Goal: Task Accomplishment & Management: Manage account settings

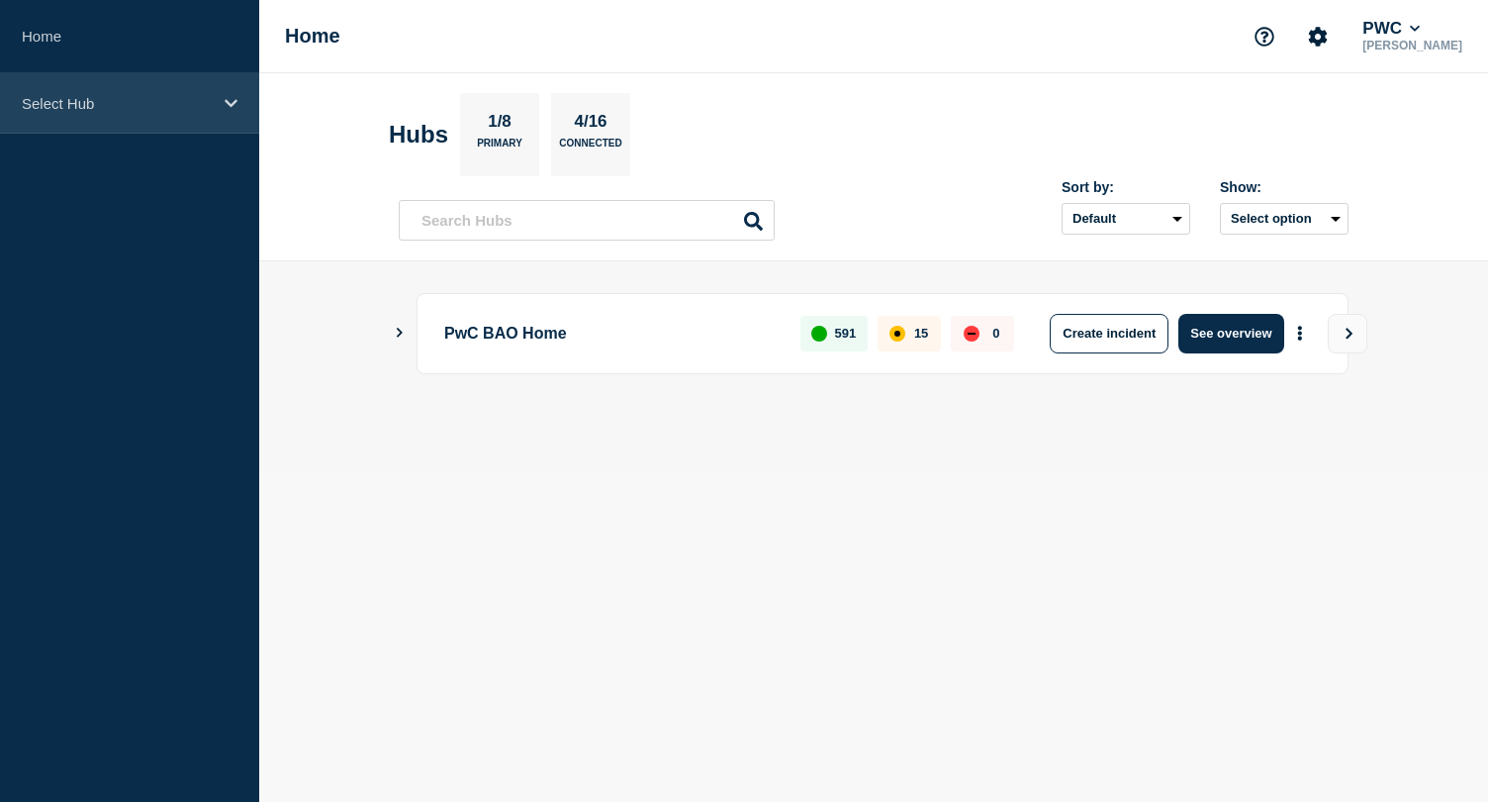
click at [223, 104] on div "Select Hub" at bounding box center [129, 103] width 259 height 60
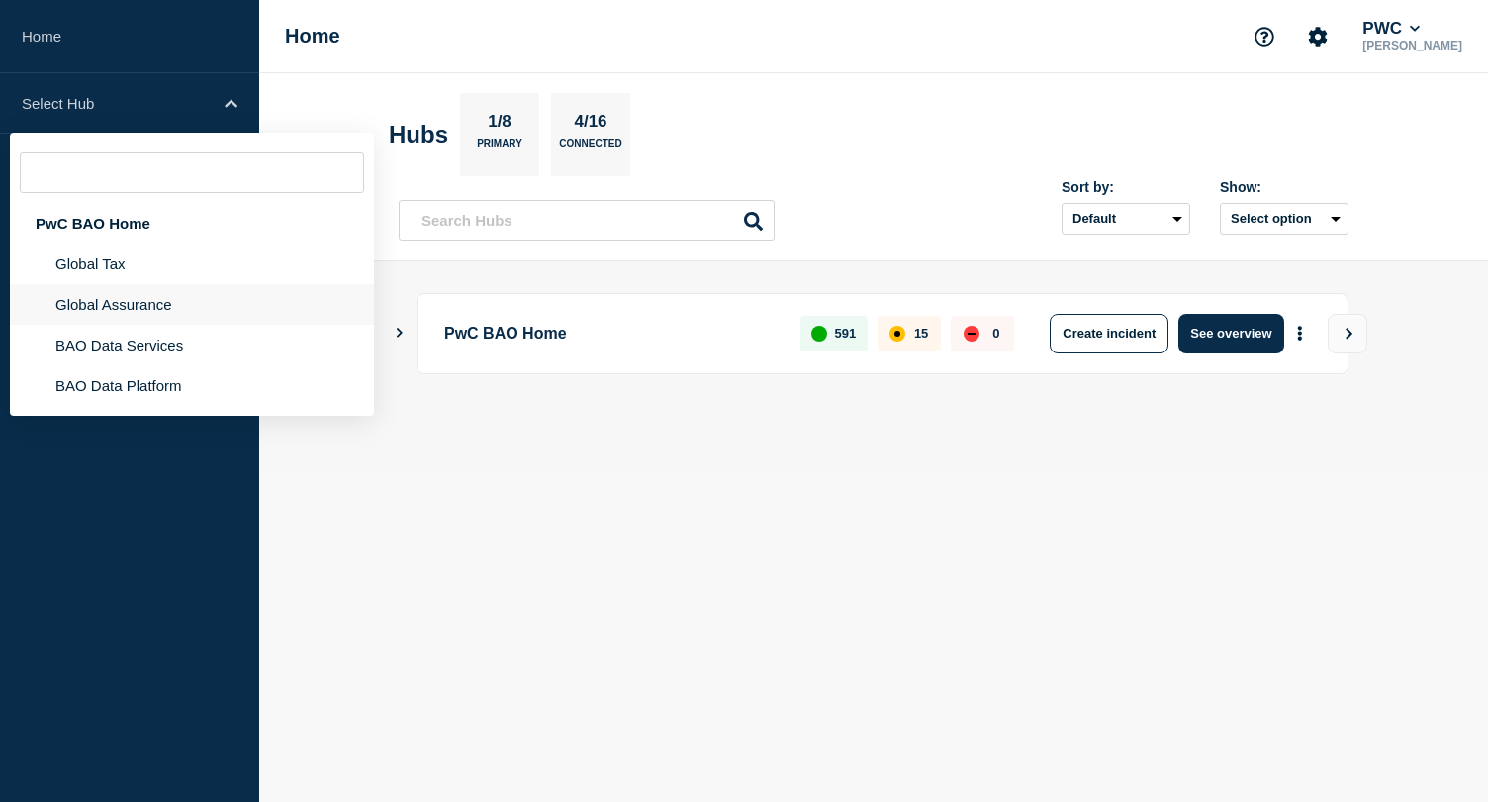
click at [150, 296] on li "Global Assurance" at bounding box center [192, 304] width 364 height 41
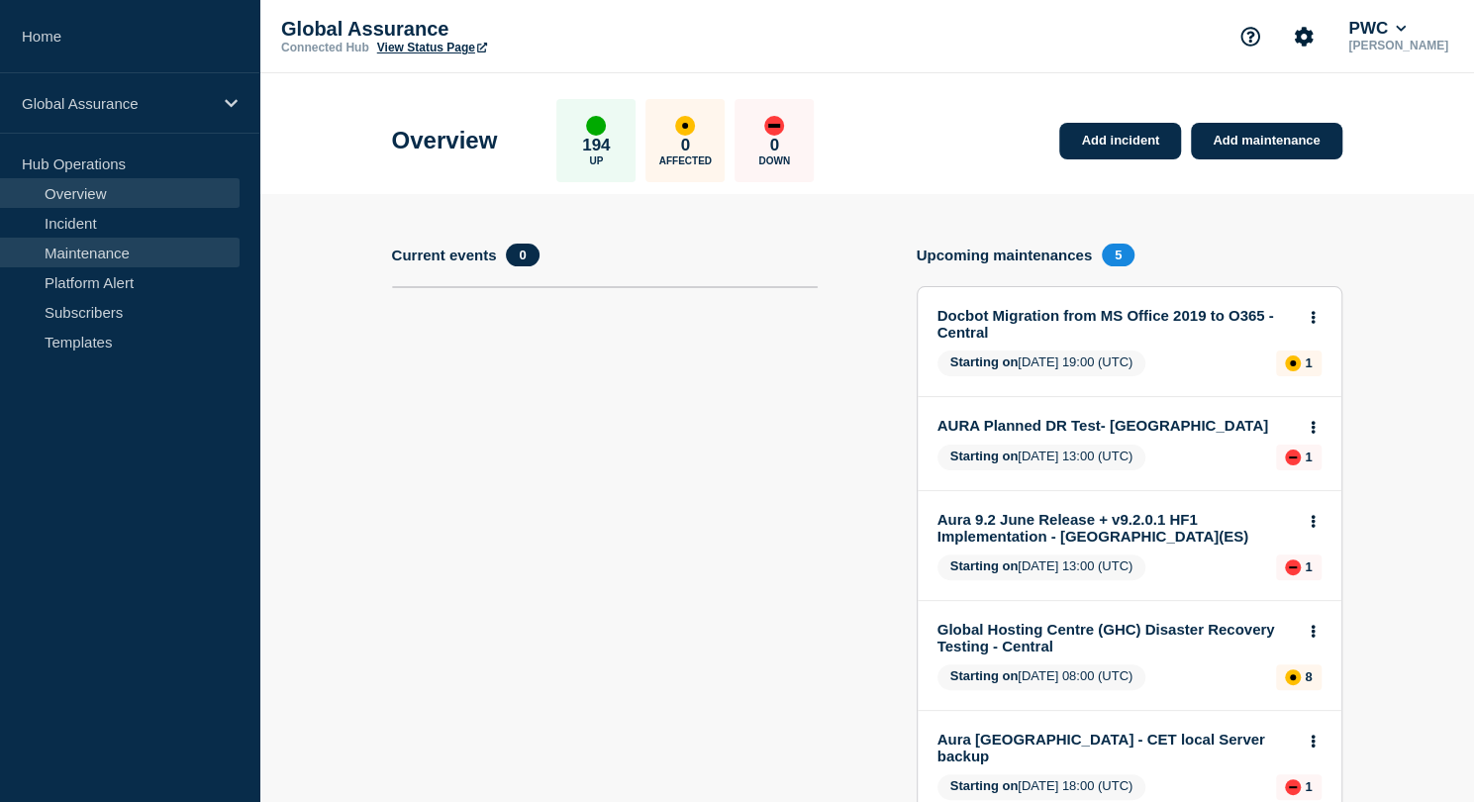
click at [149, 252] on link "Maintenance" at bounding box center [119, 253] width 239 height 30
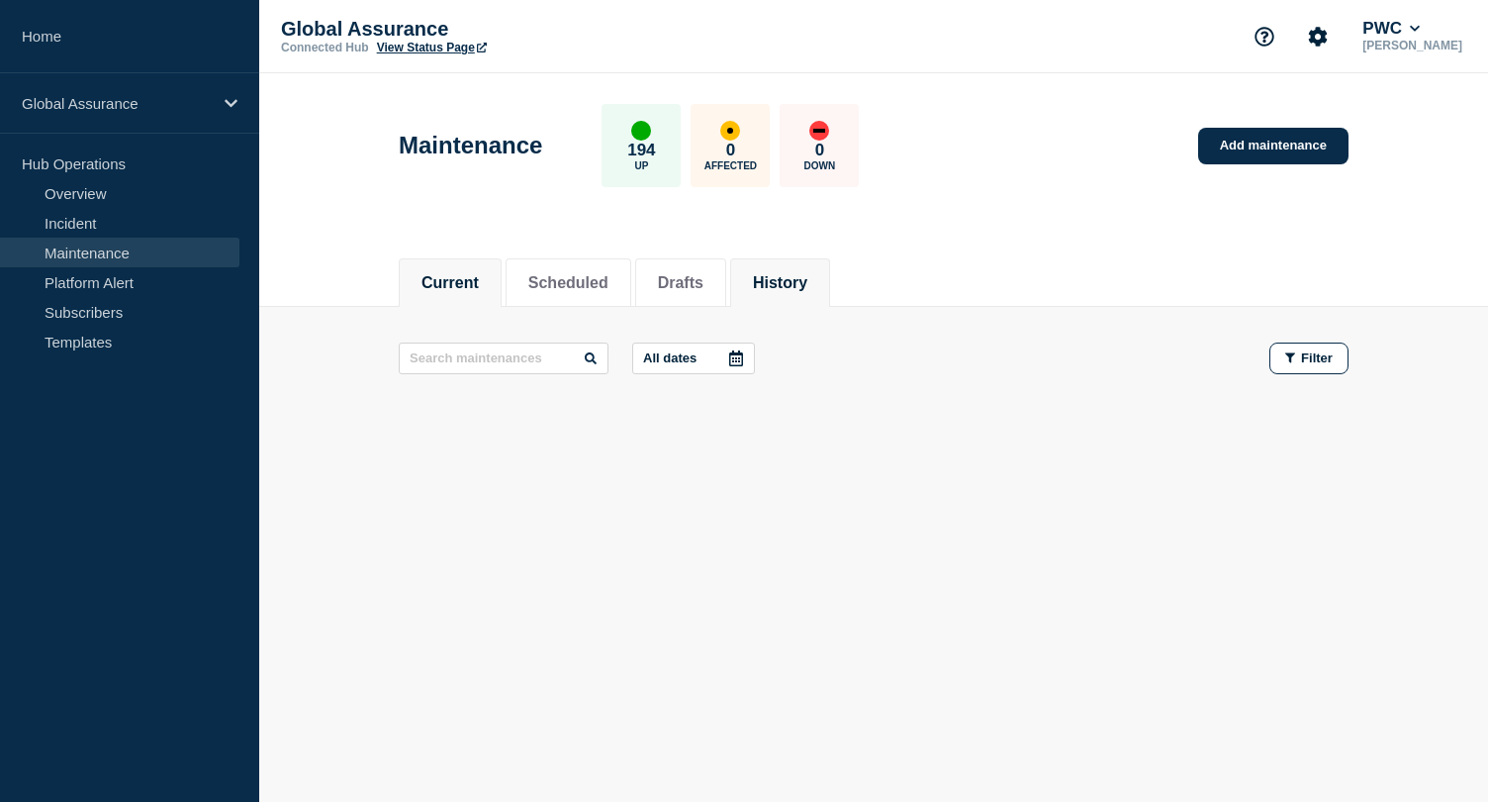
click at [804, 274] on button "History" at bounding box center [780, 283] width 54 height 18
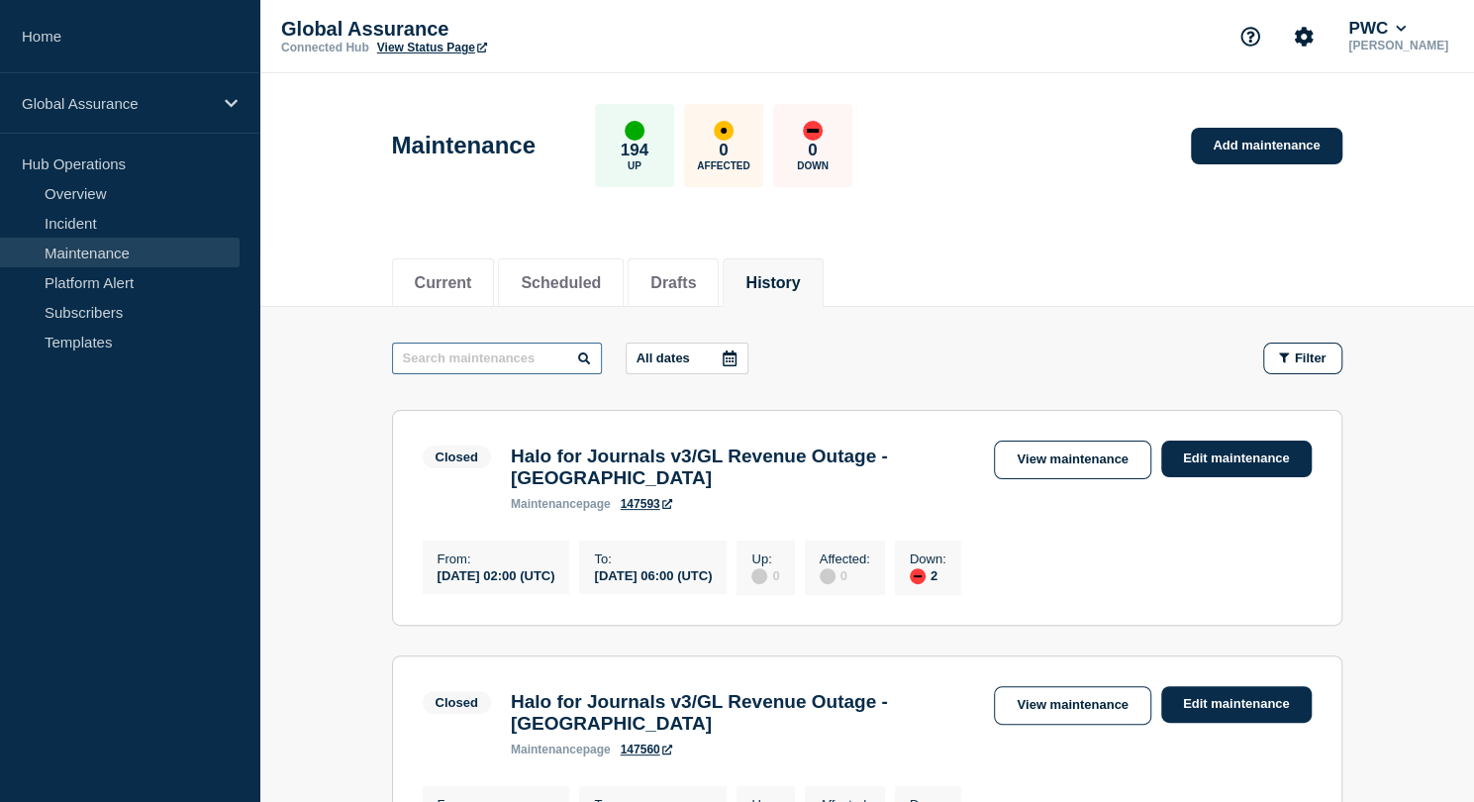
click at [560, 352] on input "text" at bounding box center [497, 358] width 210 height 32
type input "Sept"
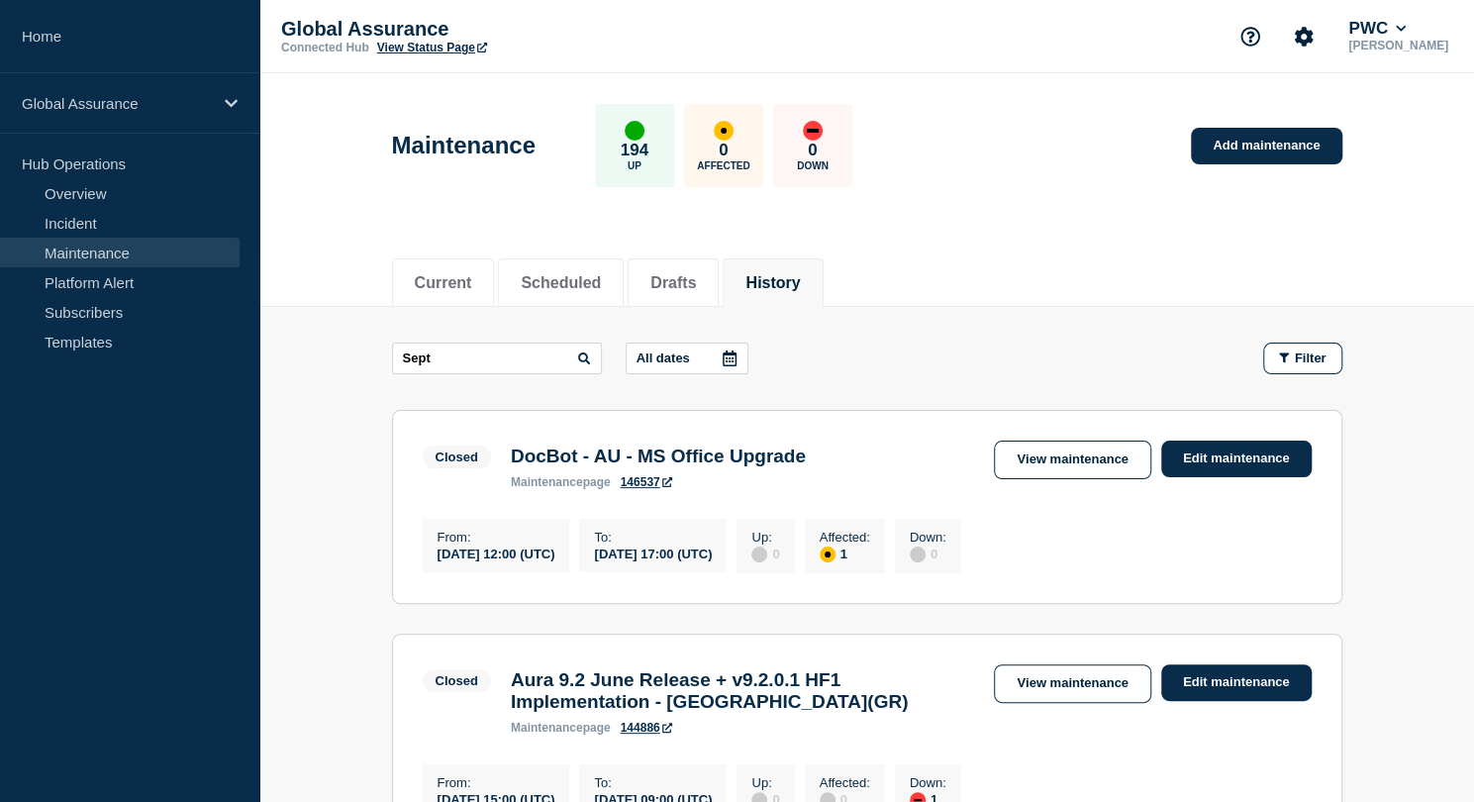
click at [645, 697] on h3 "Aura 9.2 June Release + v9.2.0.1 HF1 Implementation - [GEOGRAPHIC_DATA](GR)" at bounding box center [743, 691] width 464 height 44
click at [1017, 682] on link "View maintenance" at bounding box center [1072, 683] width 156 height 39
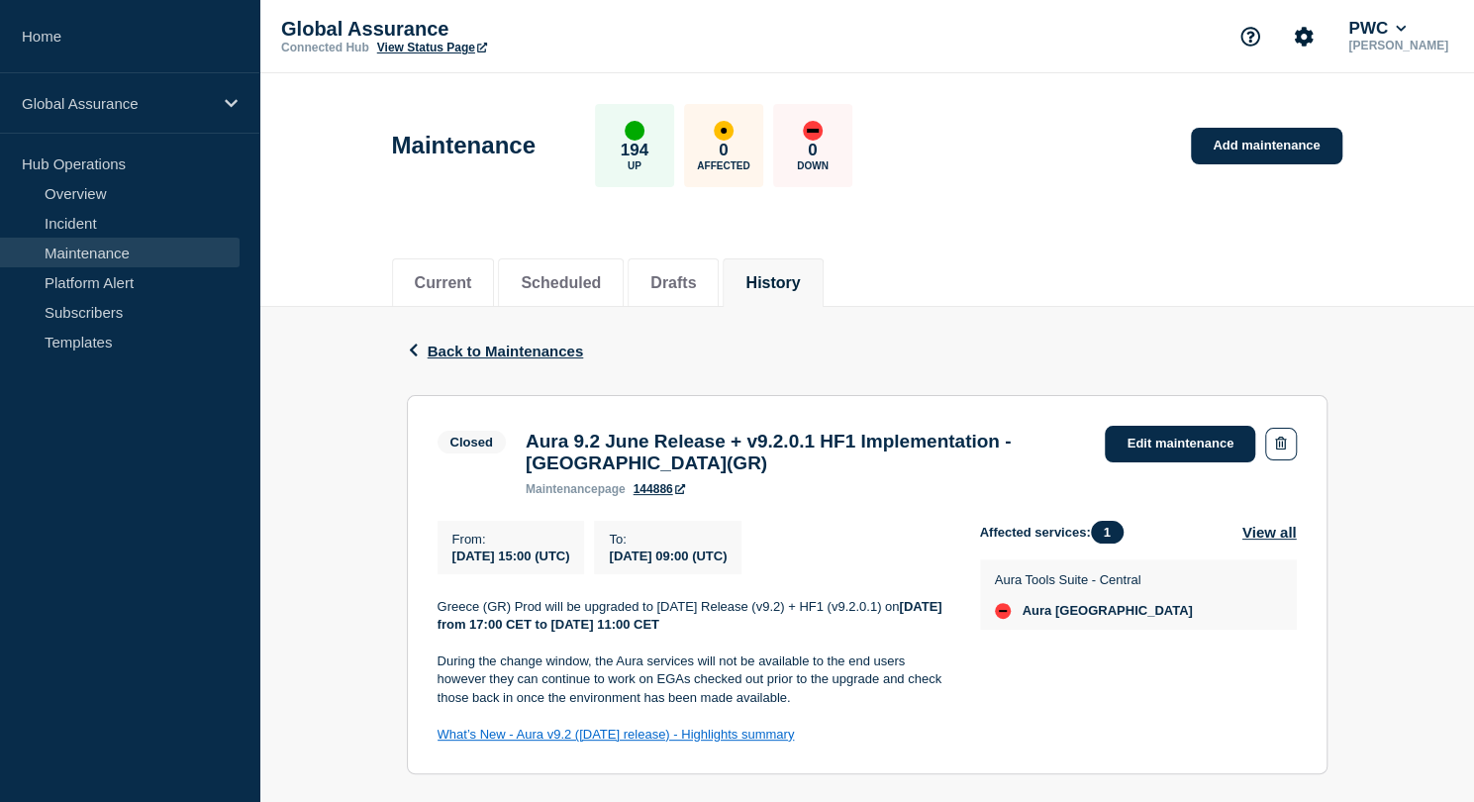
scroll to position [184, 0]
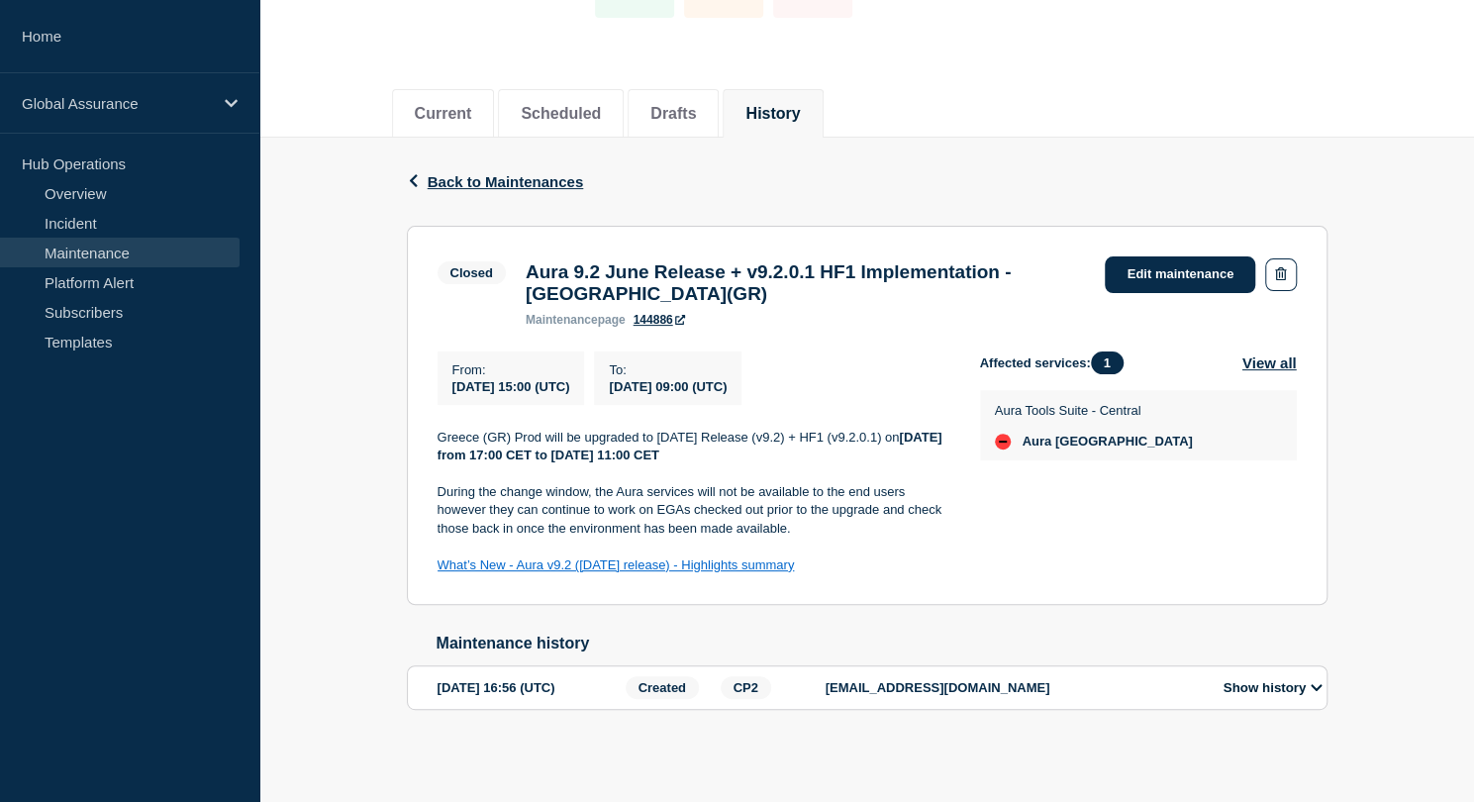
drag, startPoint x: 432, startPoint y: 429, endPoint x: 844, endPoint y: 564, distance: 433.1
click at [844, 564] on section "Closed Aura 9.2 June Release + v9.2.0.1 HF1 Implementation - [GEOGRAPHIC_DATA](…" at bounding box center [867, 416] width 920 height 380
copy div "Greece (GR) Prod will be upgraded to [DATE] Release (v9.2) + HF1 (v9.2.0.1) [DA…"
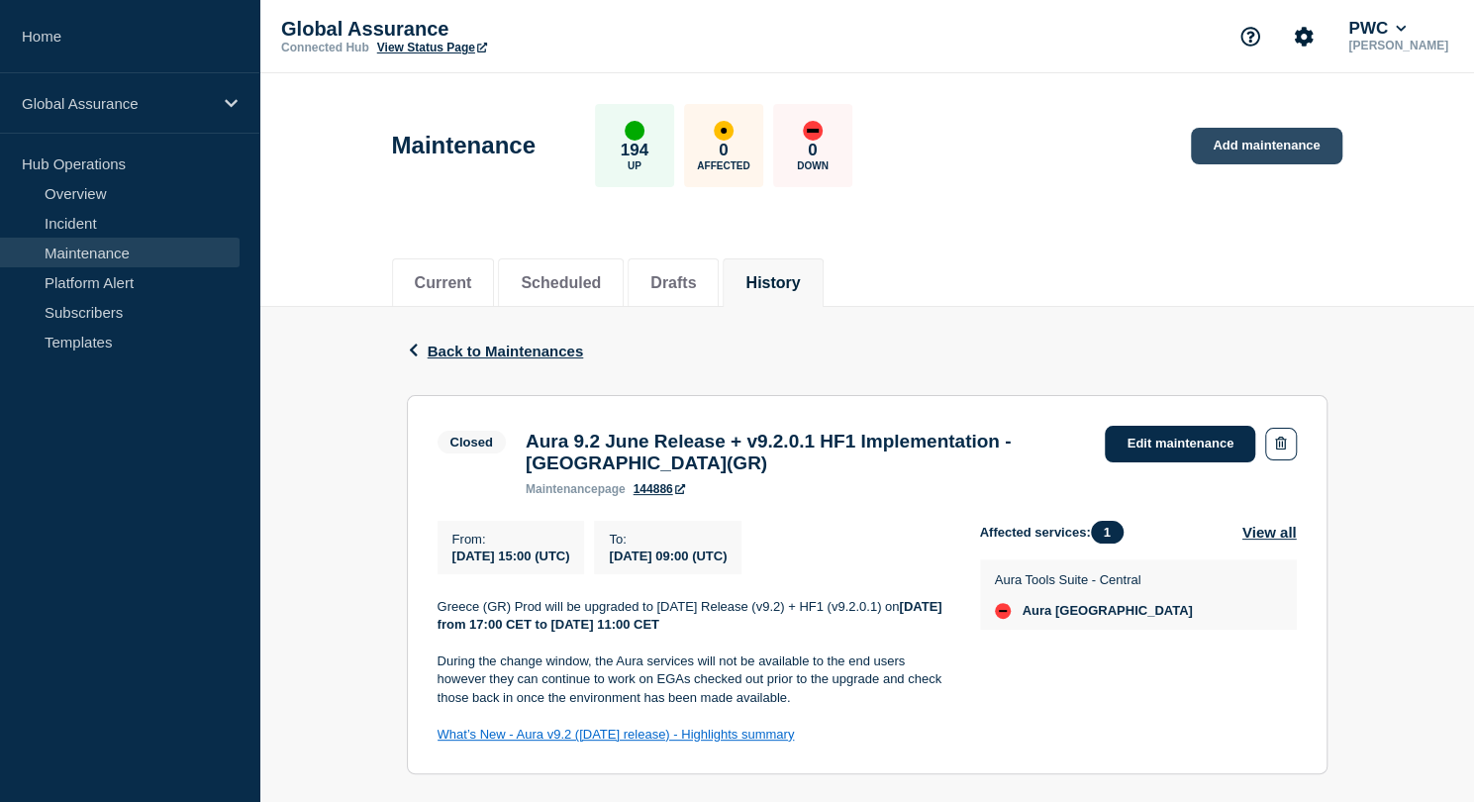
click at [1211, 143] on link "Add maintenance" at bounding box center [1266, 146] width 150 height 37
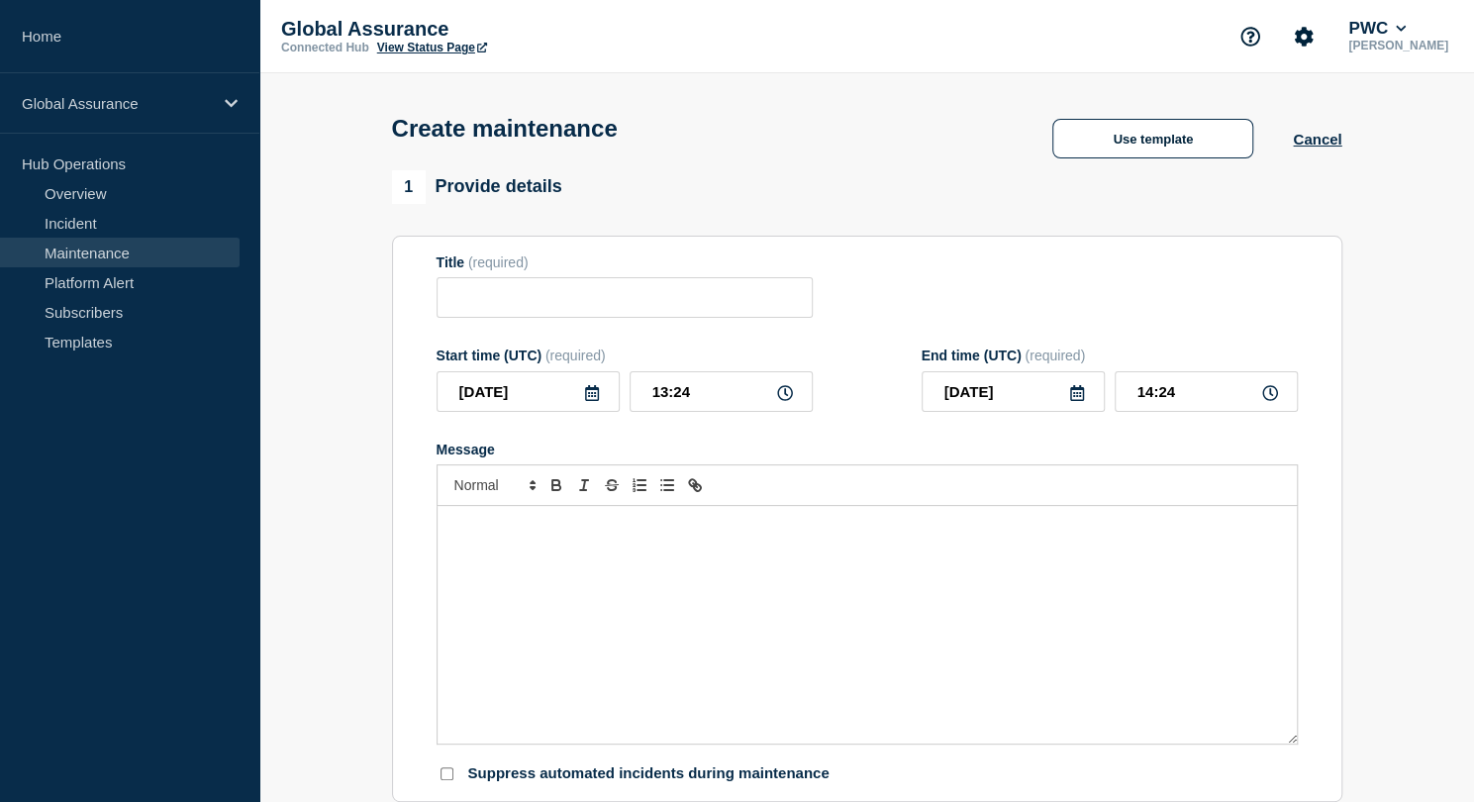
click at [594, 524] on p "Message" at bounding box center [866, 527] width 829 height 18
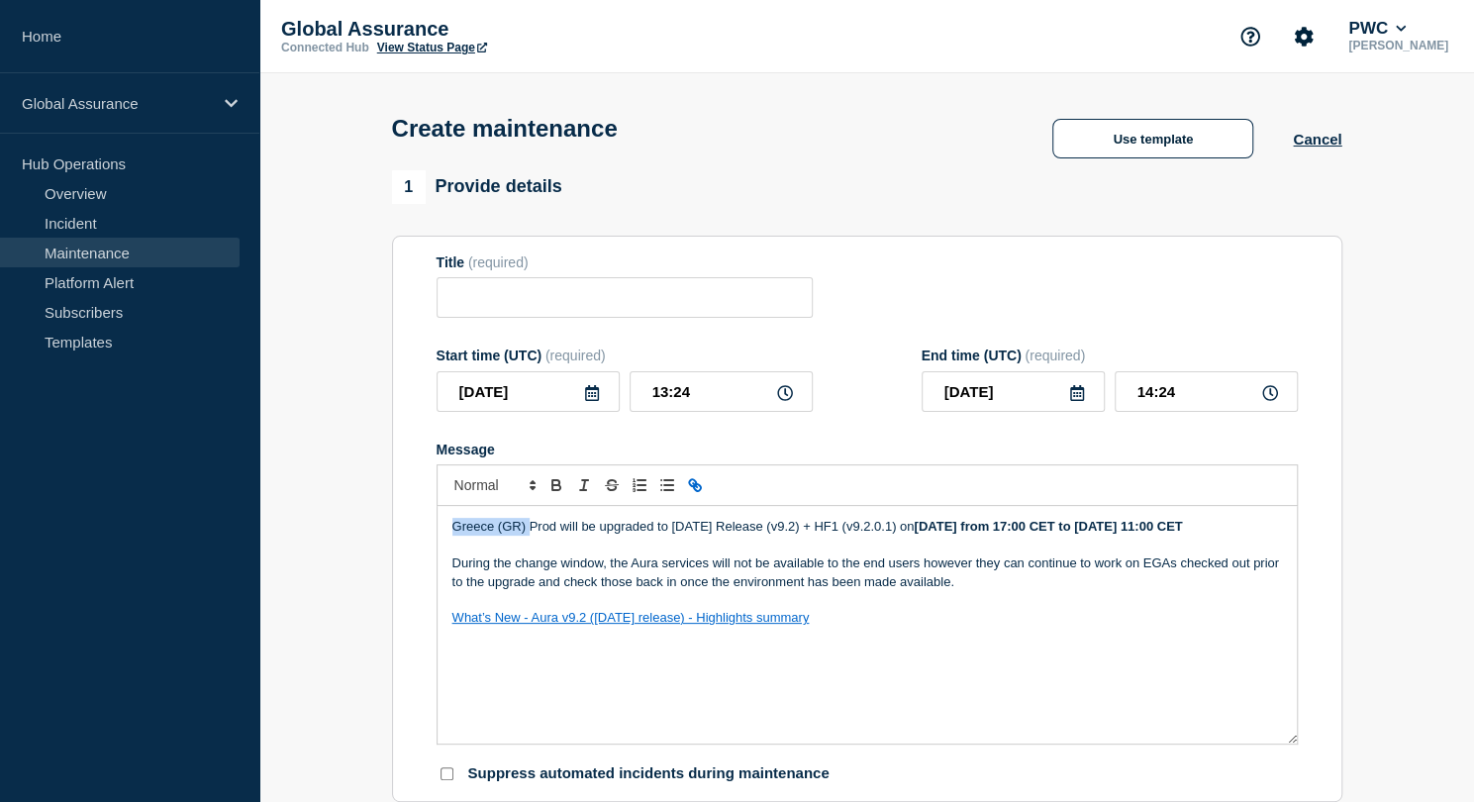
drag, startPoint x: 449, startPoint y: 525, endPoint x: 527, endPoint y: 524, distance: 78.2
click at [527, 524] on div "Greece (GR) Prod will be upgraded to [DATE] Release (v9.2) + HF1 (v9.2.0.1) [DA…" at bounding box center [866, 625] width 859 height 238
click at [641, 527] on p "MIVC Prod will be upgraded to [DATE] Release (v9.2) + HF1 (v9.2.0.1) [DATE][DAT…" at bounding box center [866, 527] width 829 height 18
click at [800, 528] on p "MIVC Prod will be upgraded to [DATE] Release (v9.2) + HF1 (v9.2.0.1) [DATE][DAT…" at bounding box center [866, 527] width 829 height 18
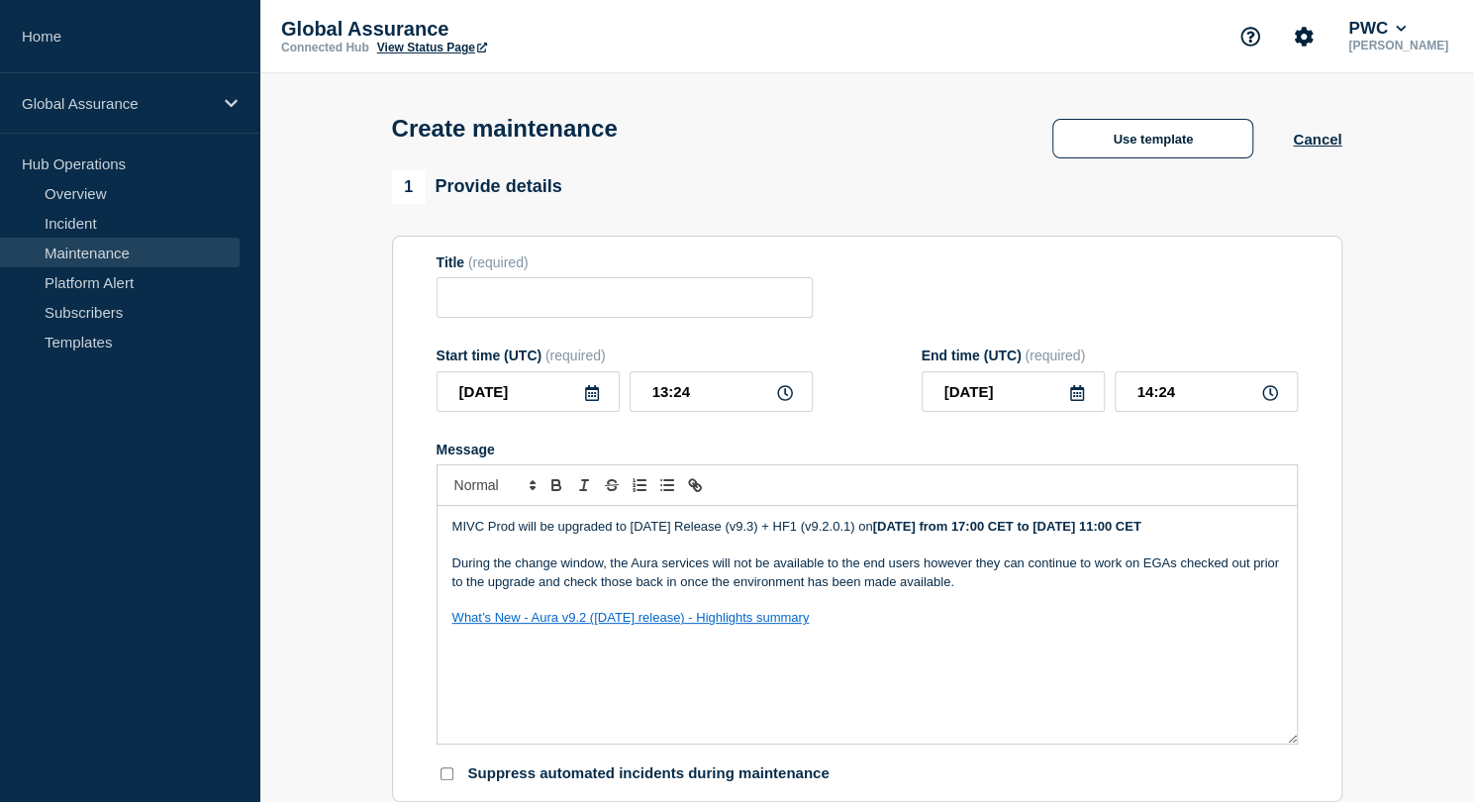
drag, startPoint x: 812, startPoint y: 529, endPoint x: 908, endPoint y: 528, distance: 96.0
click at [908, 528] on p "MIVC Prod will be upgraded to [DATE] Release (v9.3) + HF1 (v9.2.0.1) [DATE][DAT…" at bounding box center [866, 527] width 829 height 18
click at [853, 521] on div "MIVC Prod will be upgraded to [DATE] Release (v9.3) [DATE][DATE] from 17:00 CET…" at bounding box center [866, 625] width 859 height 238
click at [901, 531] on strong "[DATE] from 17:00 CET to [DATE] 11:00 CET" at bounding box center [910, 526] width 268 height 15
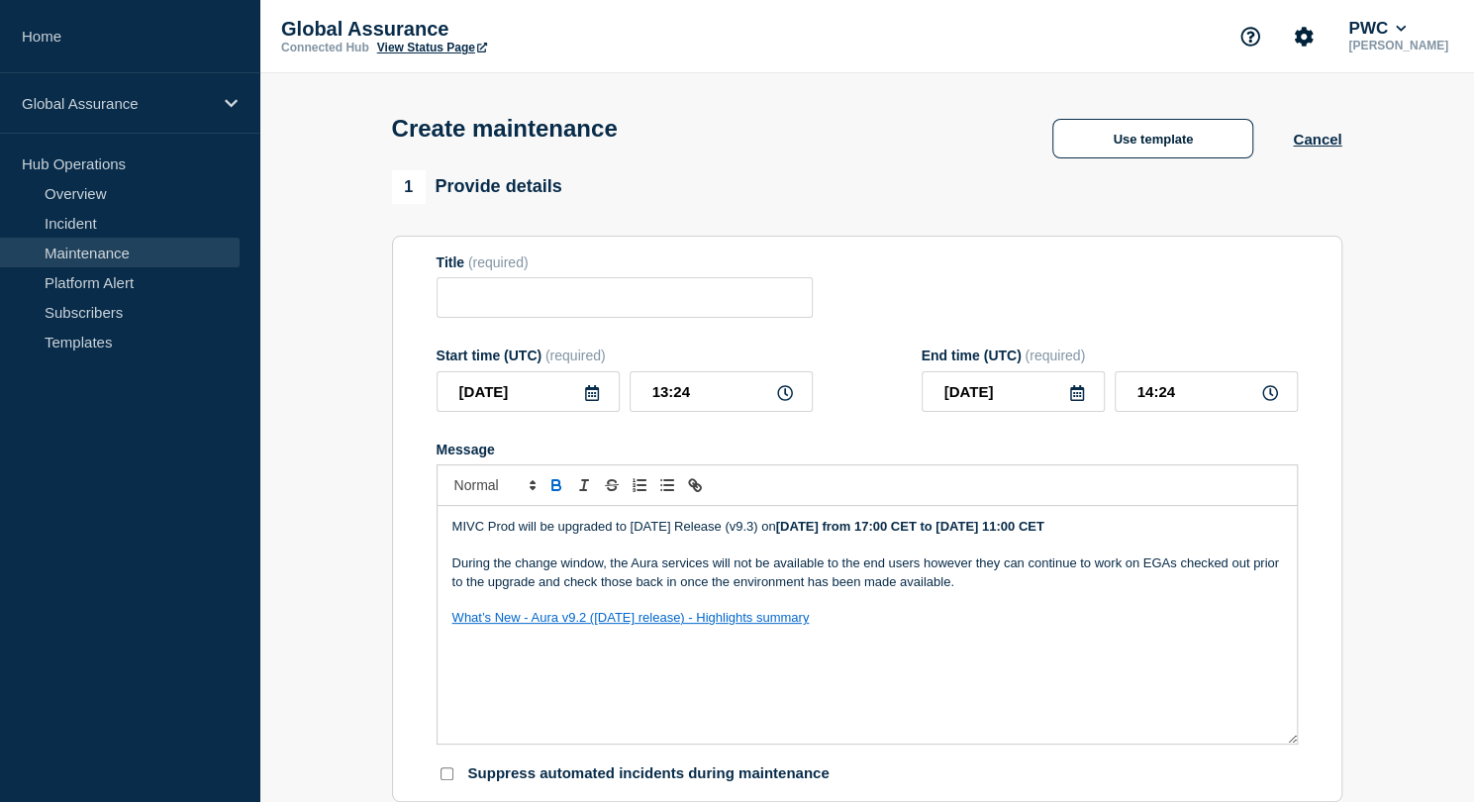
click at [942, 530] on strong "[DATE] from 17:00 CET to [DATE] 11:00 CET" at bounding box center [910, 526] width 268 height 15
click at [1016, 531] on strong "[DATE] from 17:00 CET to [DATE] 11:00 CET" at bounding box center [910, 526] width 268 height 15
click at [1055, 529] on strong "[DATE] from 03:00AM ET to [DATE] 11:00 CET" at bounding box center [915, 526] width 279 height 15
click at [1055, 529] on strong "[DATE] from 03:00AM ET to [DATE] 07:00 CET" at bounding box center [915, 526] width 279 height 15
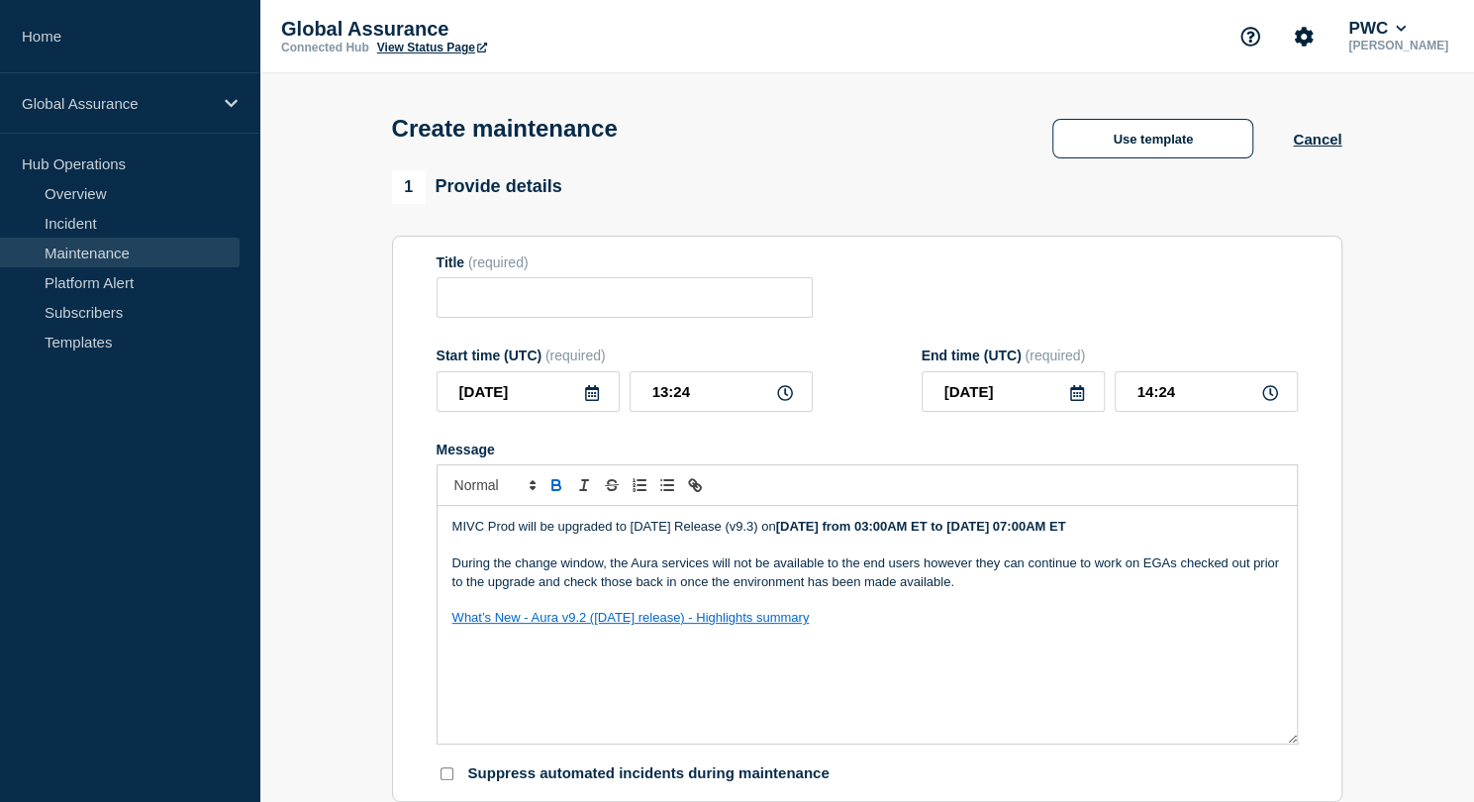
click at [1261, 528] on p "MIVC Prod will be upgraded to [DATE] Release (v9.3) [DATE][DATE] from 03:00AM E…" at bounding box center [866, 527] width 829 height 18
drag, startPoint x: 829, startPoint y: 620, endPoint x: 449, endPoint y: 633, distance: 380.2
click at [449, 633] on div "MIVC Prod will be upgraded to [DATE] Release (v9.3) [DATE][DATE] from 03:00AM E…" at bounding box center [866, 625] width 859 height 238
click at [694, 486] on icon "Toggle link" at bounding box center [692, 482] width 7 height 7
click at [696, 489] on icon "Toggle link" at bounding box center [697, 487] width 7 height 7
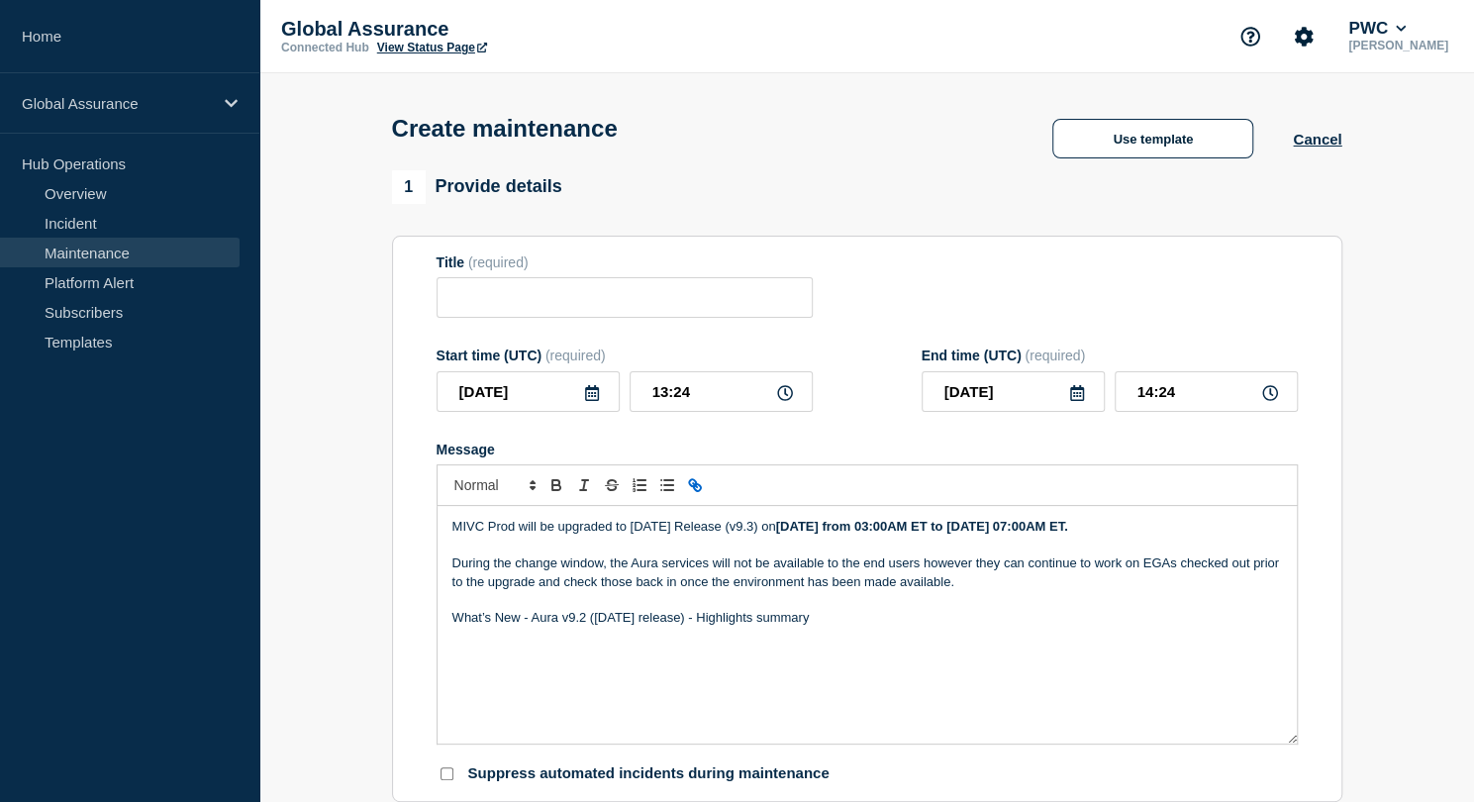
type input "What’s New - Aura v9.2 ([DATE] release) - Highlights summary"
paste input "[URL][DOMAIN_NAME][DATE]"
type input "[URL][DOMAIN_NAME][DATE]"
click at [582, 622] on link "What’s New - Aura v9.2 ([DATE] release) - Highlights summary" at bounding box center [630, 617] width 357 height 15
click at [879, 618] on p "What’s New - Aura v9.3 ([DATE] release) - Highlights summary" at bounding box center [866, 618] width 829 height 18
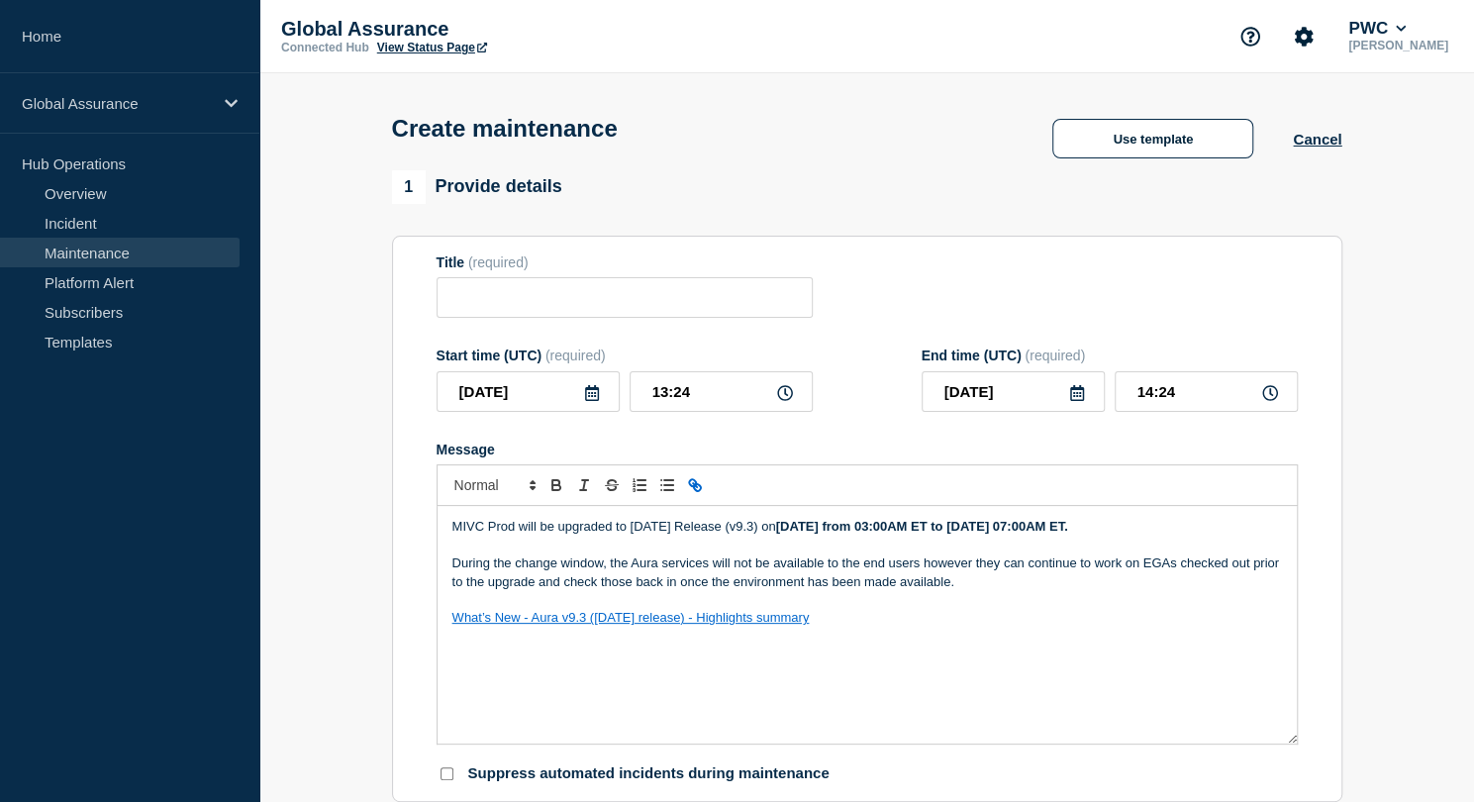
click at [639, 624] on link "What’s New - Aura v9.3 ([DATE] release) - Highlights summary" at bounding box center [630, 617] width 357 height 15
click at [628, 658] on link "[URL][DOMAIN_NAME][DATE]" at bounding box center [629, 653] width 176 height 26
click at [906, 626] on p "What’s New - Aura v9.3 ([DATE] release) - Highlights summary" at bounding box center [866, 618] width 829 height 18
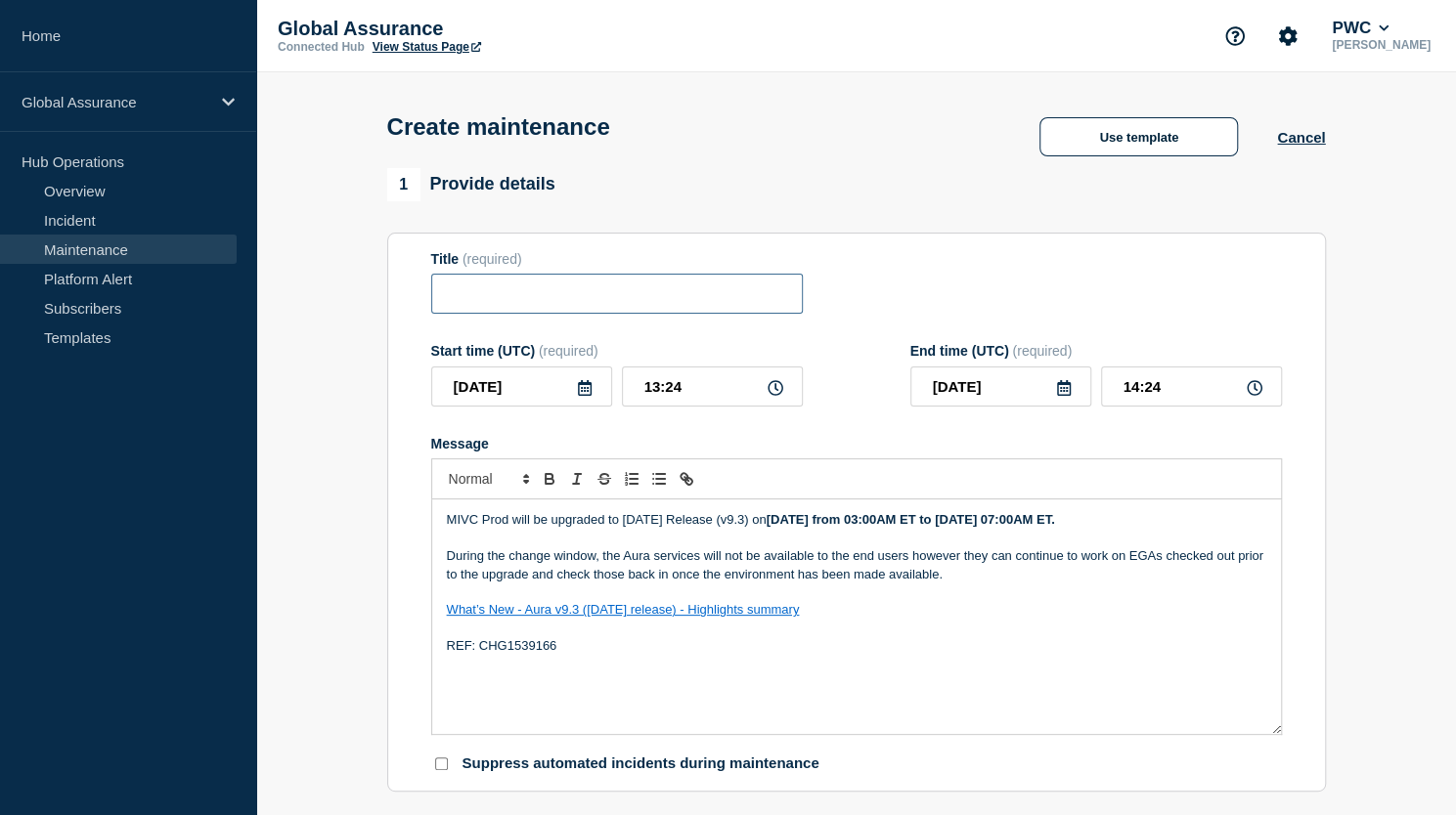
click at [583, 296] on input "Title" at bounding box center [616, 293] width 371 height 41
type input "Aura v9.[DATE] Release"
click at [585, 396] on icon at bounding box center [585, 388] width 16 height 16
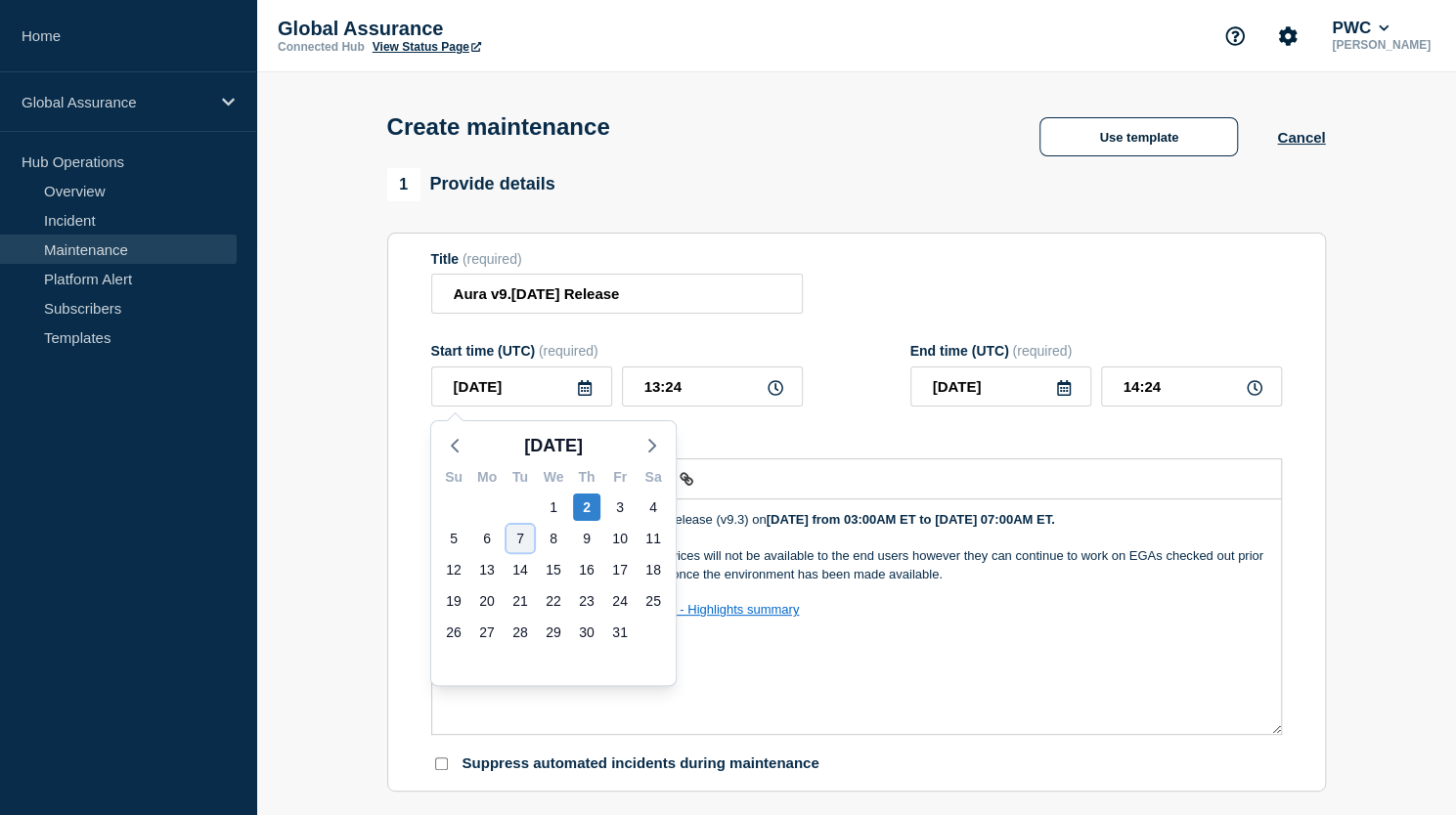
click at [518, 536] on div "7" at bounding box center [521, 538] width 28 height 28
type input "[DATE]"
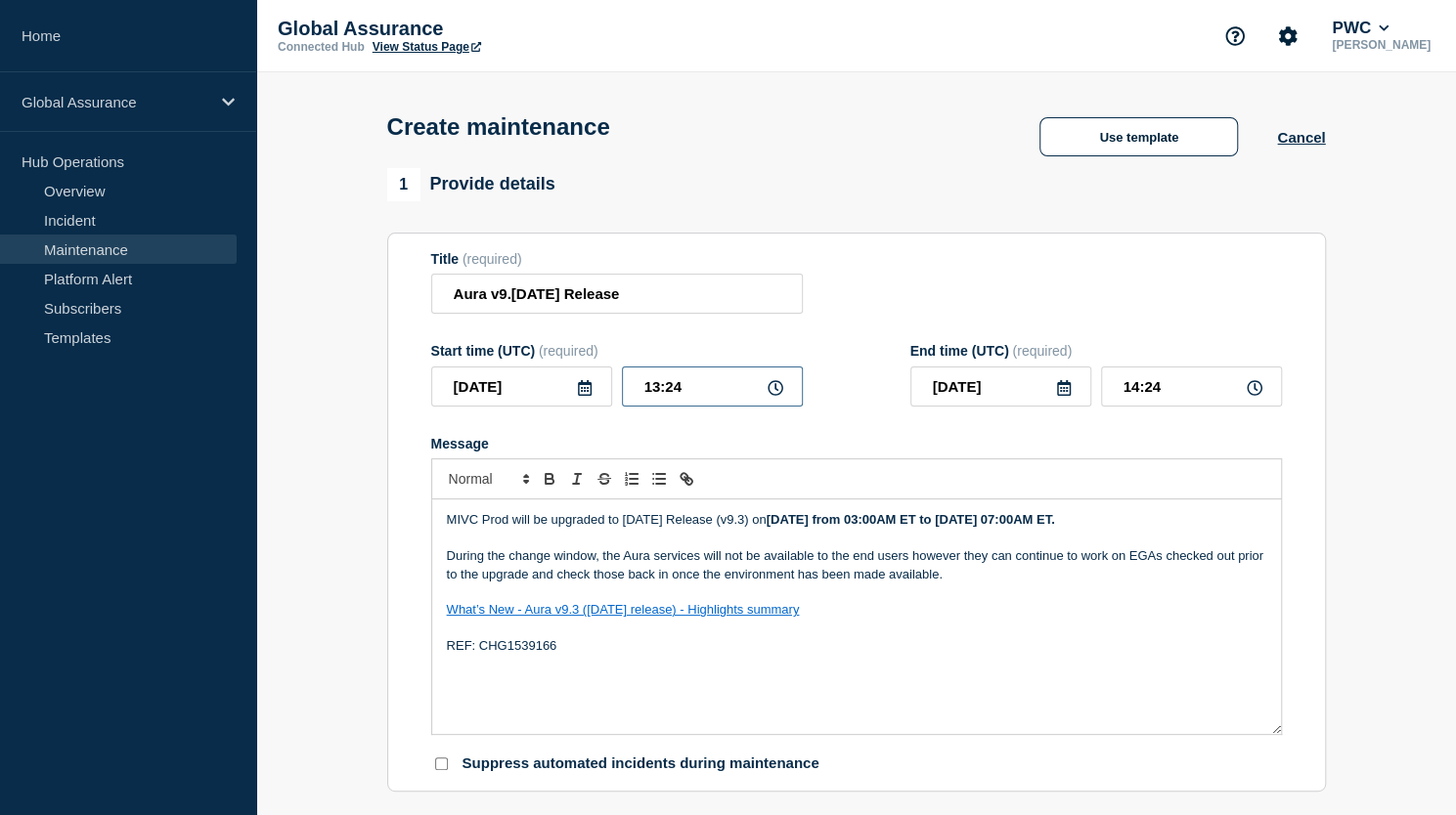
drag, startPoint x: 681, startPoint y: 391, endPoint x: 644, endPoint y: 397, distance: 37.5
click at [644, 397] on input "13:24" at bounding box center [711, 386] width 181 height 41
type input "07:00"
click at [1136, 392] on input "08:00" at bounding box center [1190, 386] width 181 height 41
type input "11:00"
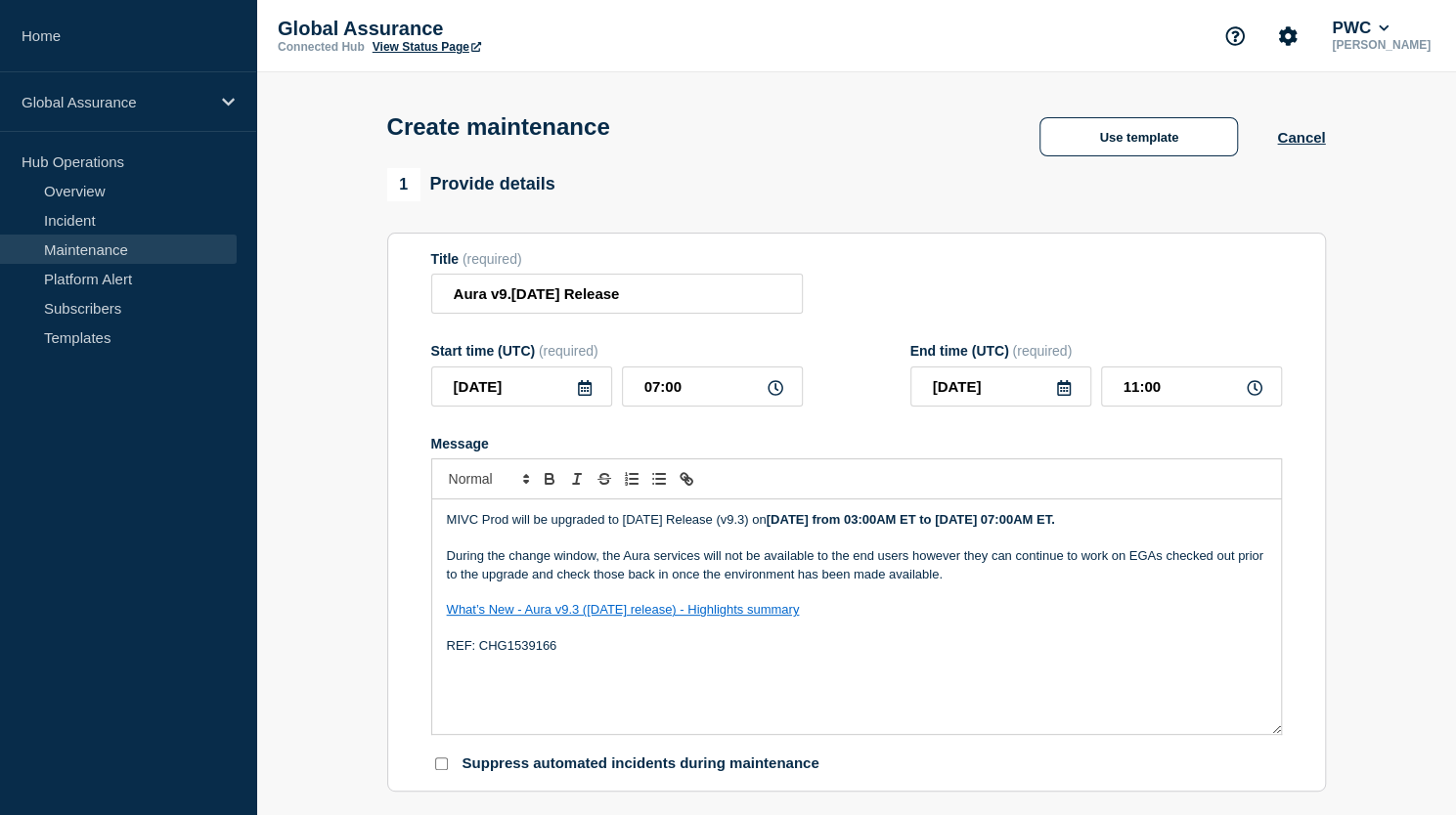
click at [870, 337] on form "Title (required) Aura v9.[DATE] Release Start time (UTC) (required) [DATE] 07:0…" at bounding box center [855, 512] width 850 height 523
click at [622, 521] on p "MIVC Prod will be upgraded to [DATE] Release (v9.3) [DATE][DATE] from 03:00AM E…" at bounding box center [855, 521] width 819 height 18
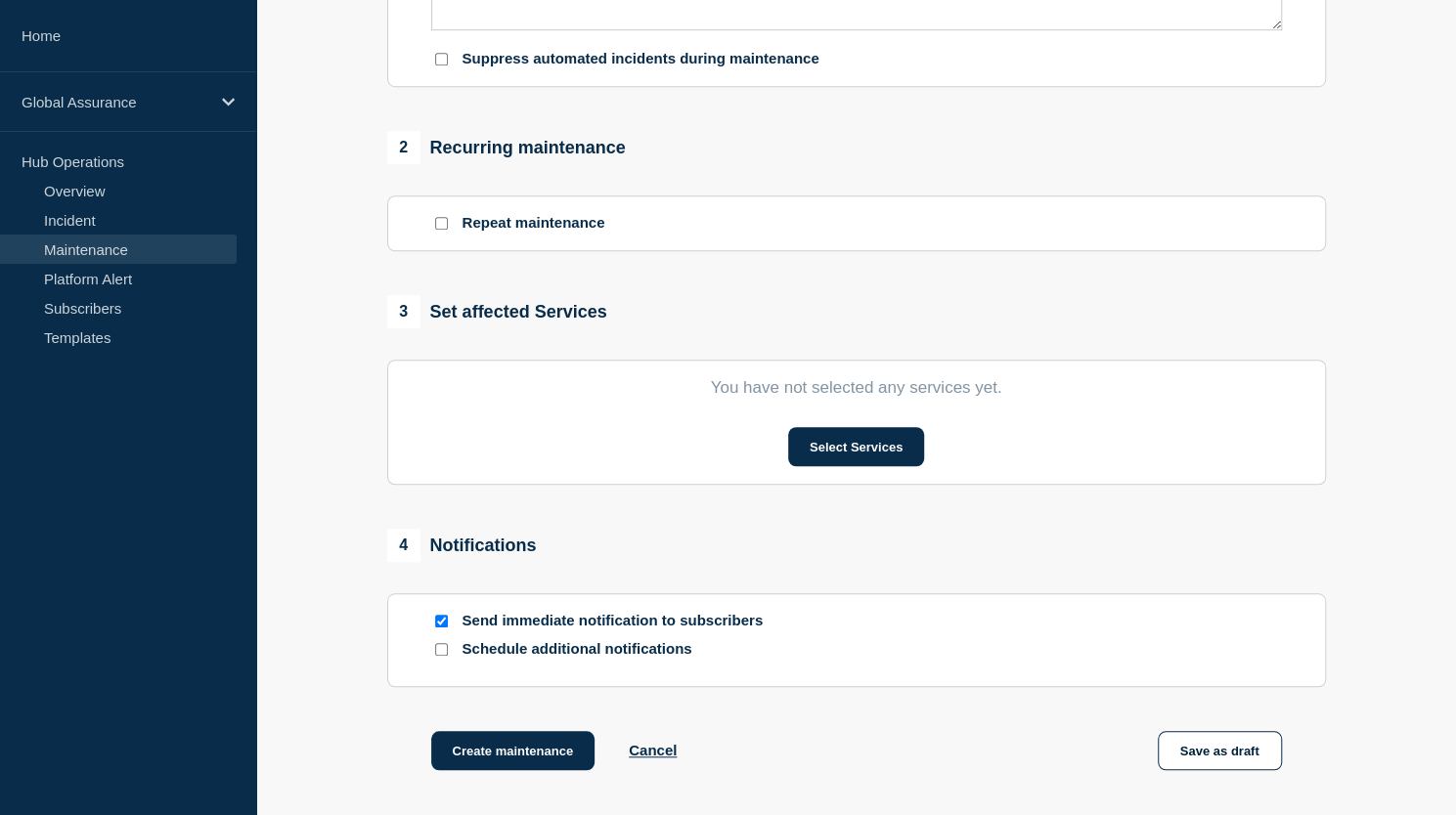
scroll to position [792, 0]
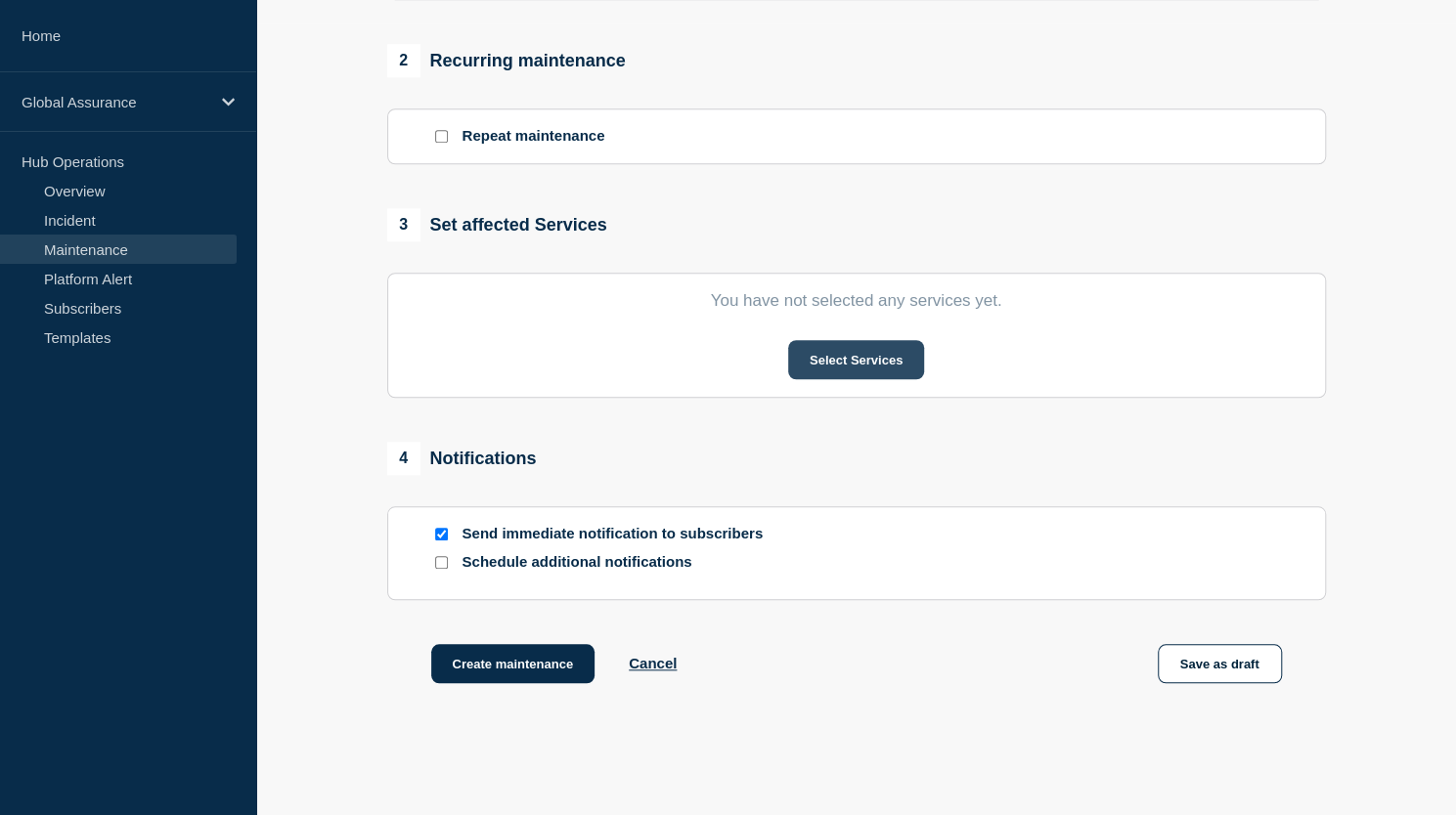
click at [858, 357] on button "Select Services" at bounding box center [856, 360] width 136 height 40
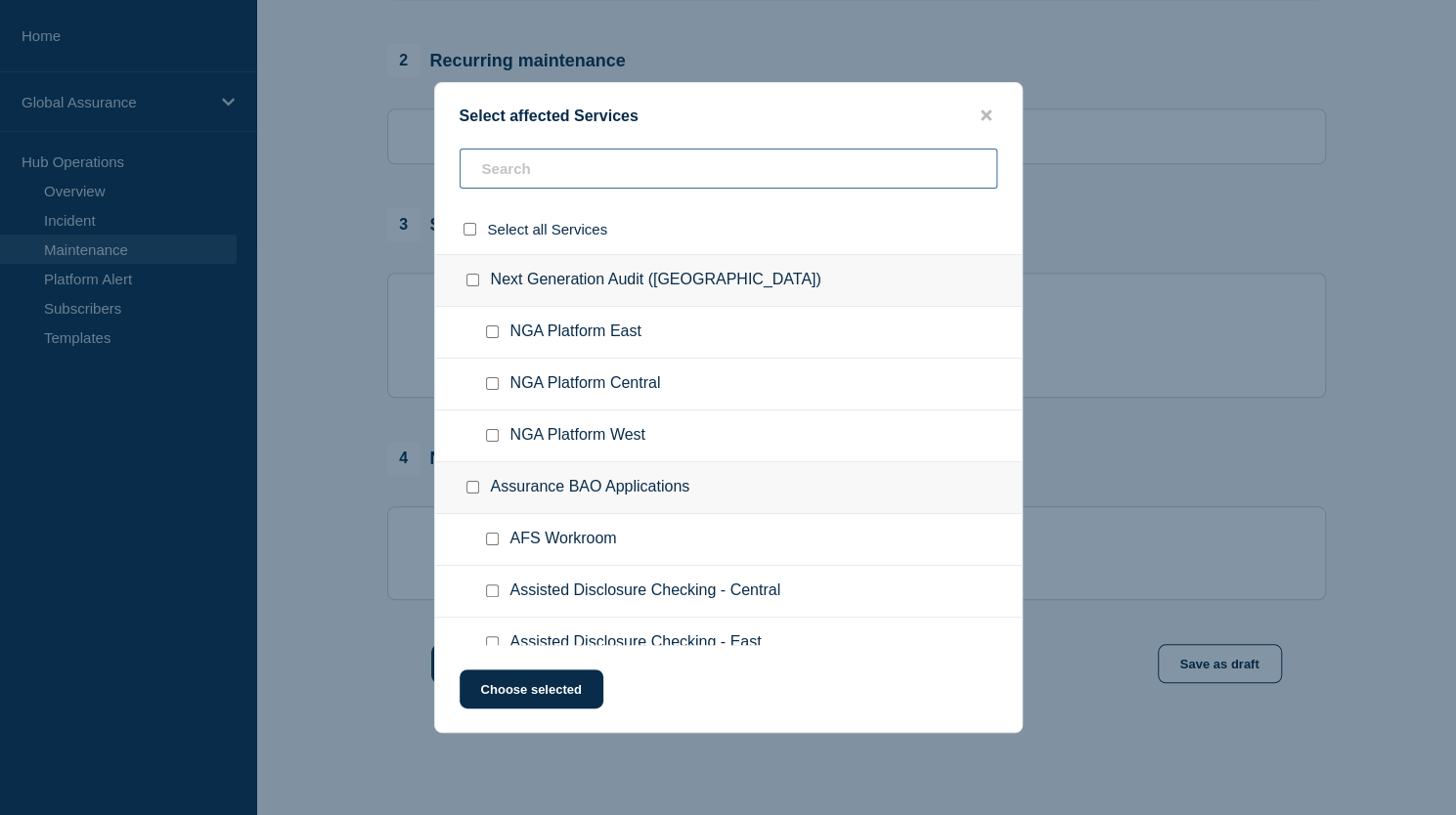
click at [857, 179] on input "text" at bounding box center [728, 168] width 537 height 41
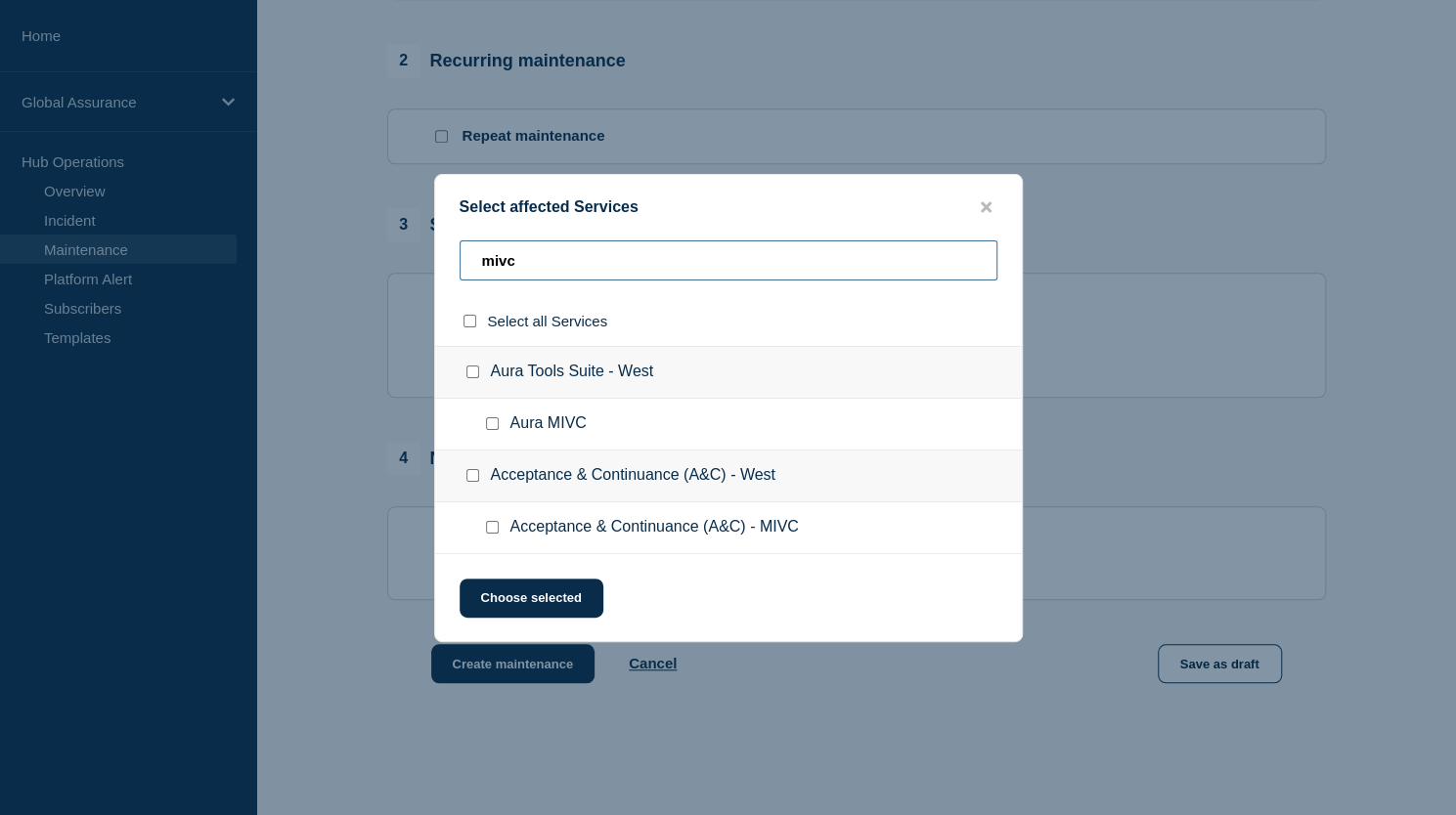
type input "mivc"
click at [493, 422] on input "Aura MIVC checkbox" at bounding box center [492, 424] width 13 height 13
checkbox input "true"
click at [531, 598] on button "Choose selected" at bounding box center [530, 599] width 143 height 40
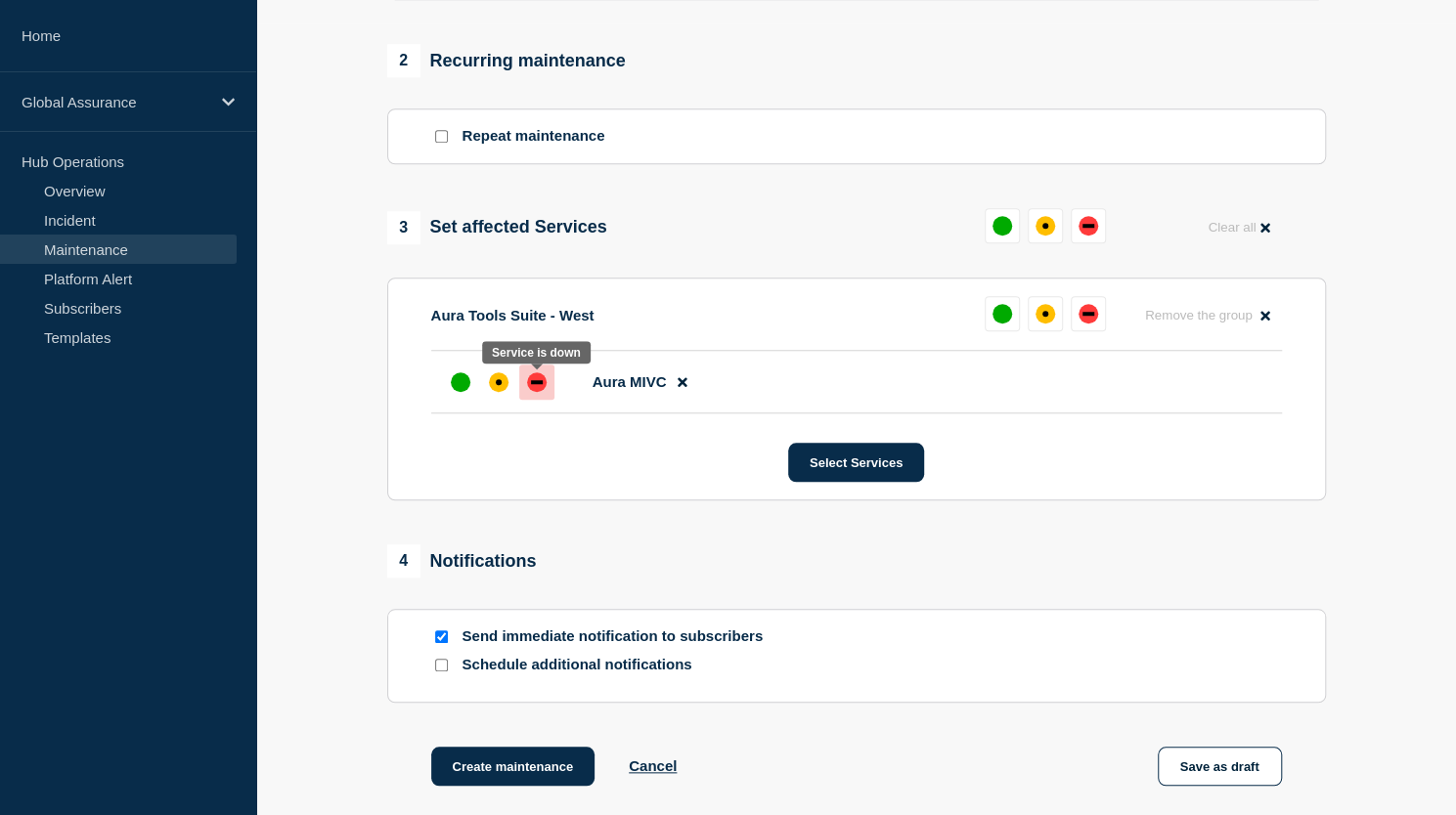
click at [539, 388] on div "down" at bounding box center [536, 382] width 20 height 20
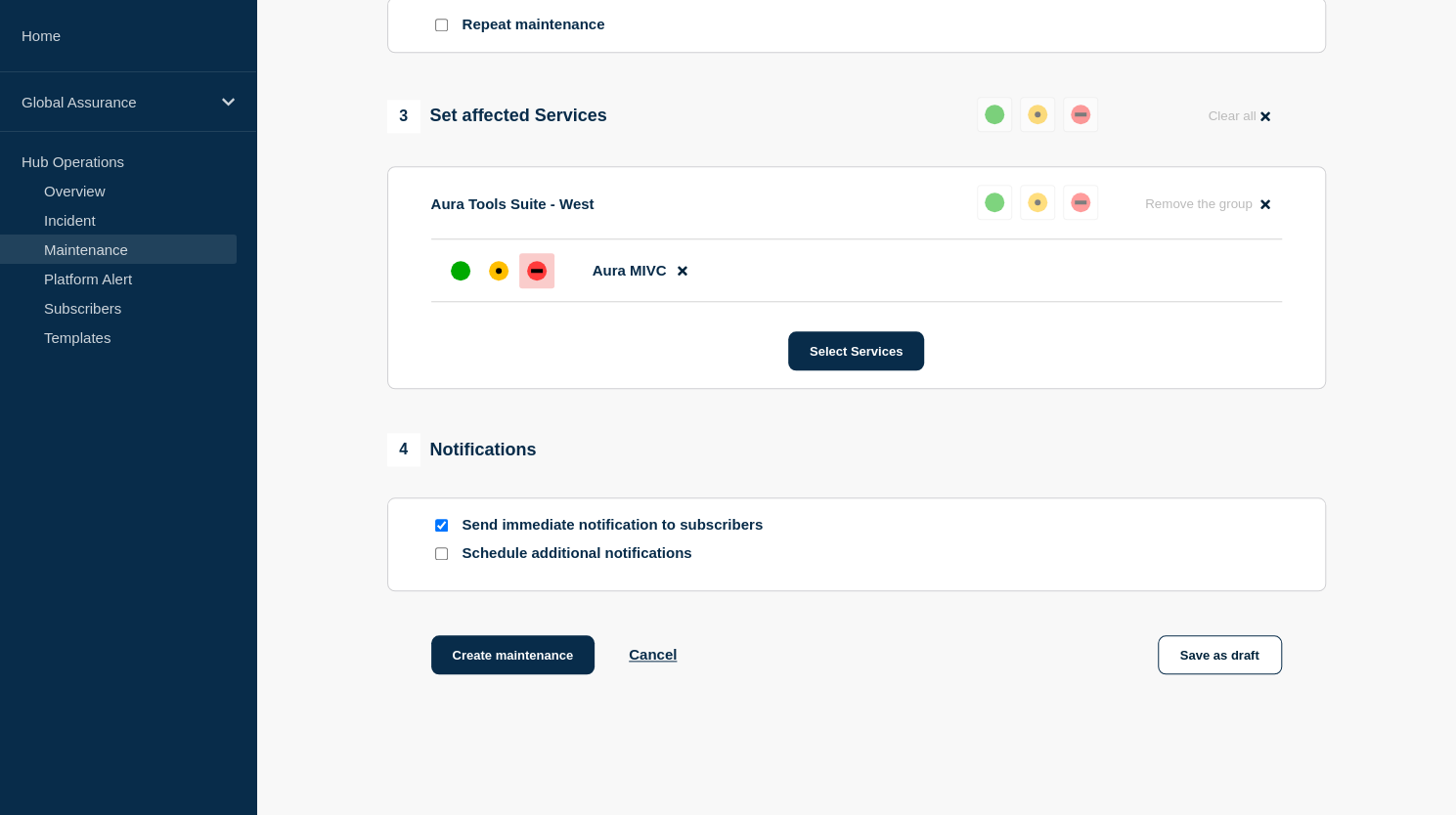
scroll to position [991, 0]
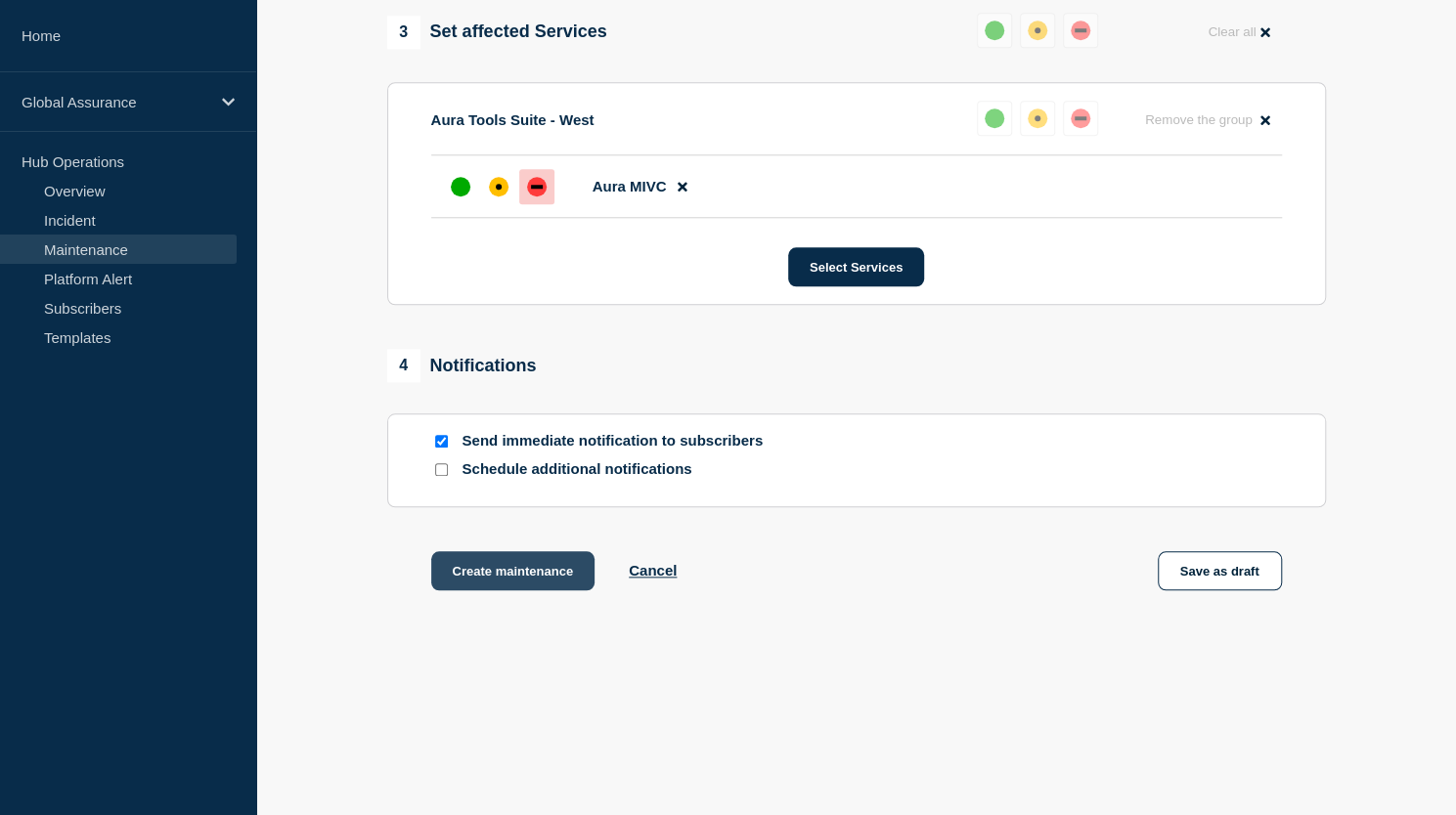
click at [543, 570] on button "Create maintenance" at bounding box center [513, 571] width 164 height 40
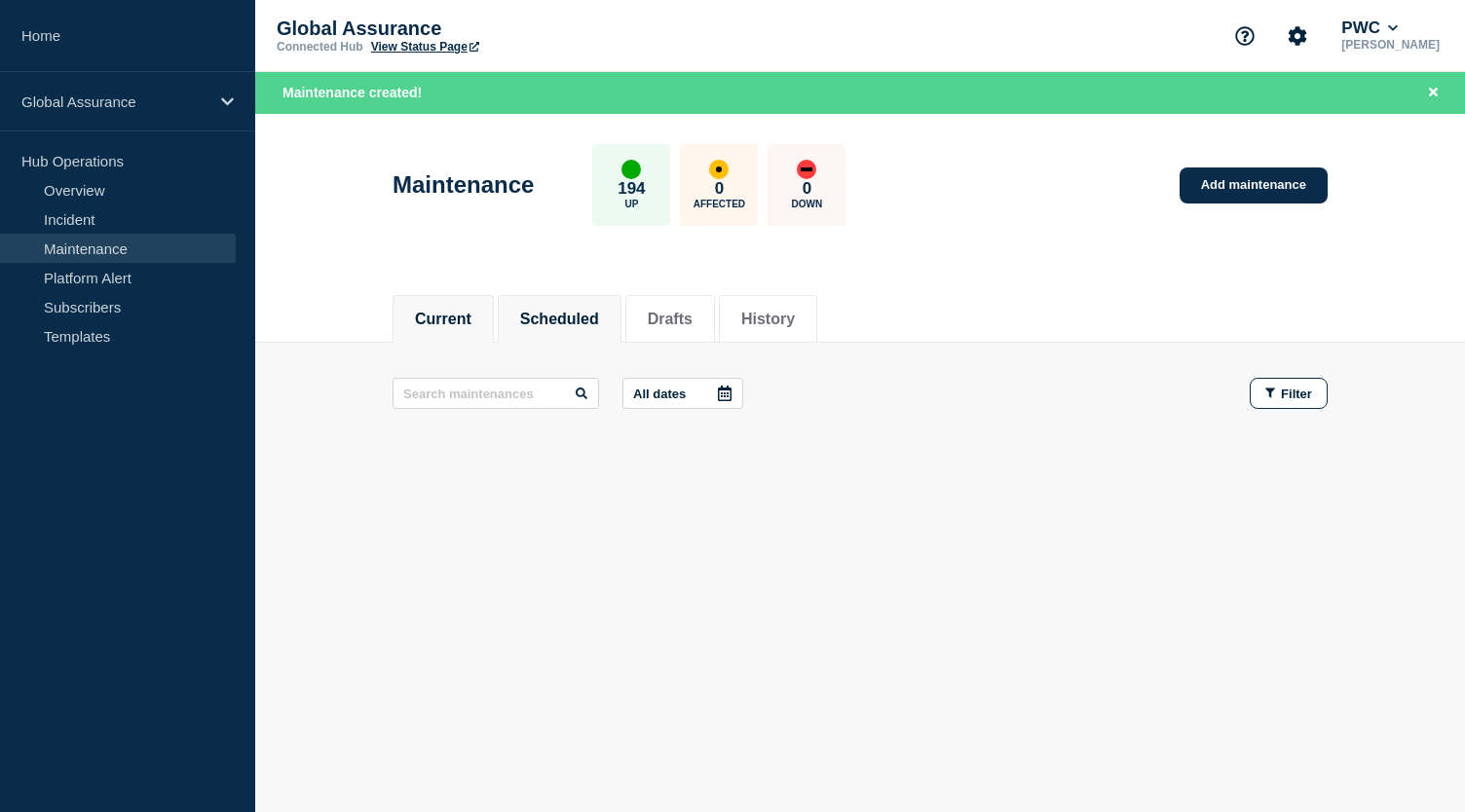
click at [571, 319] on button "Scheduled" at bounding box center [559, 320] width 79 height 18
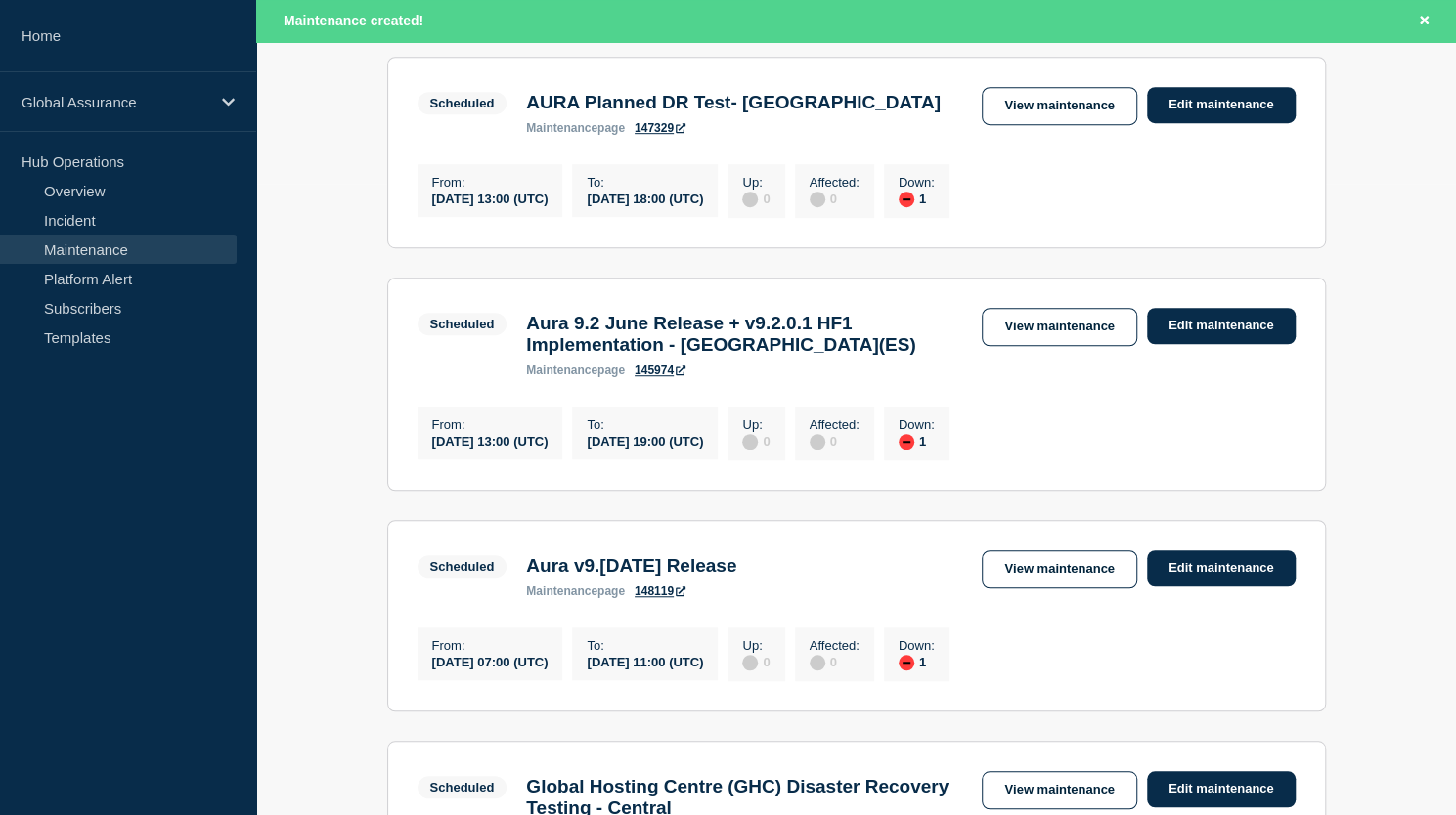
scroll to position [660, 0]
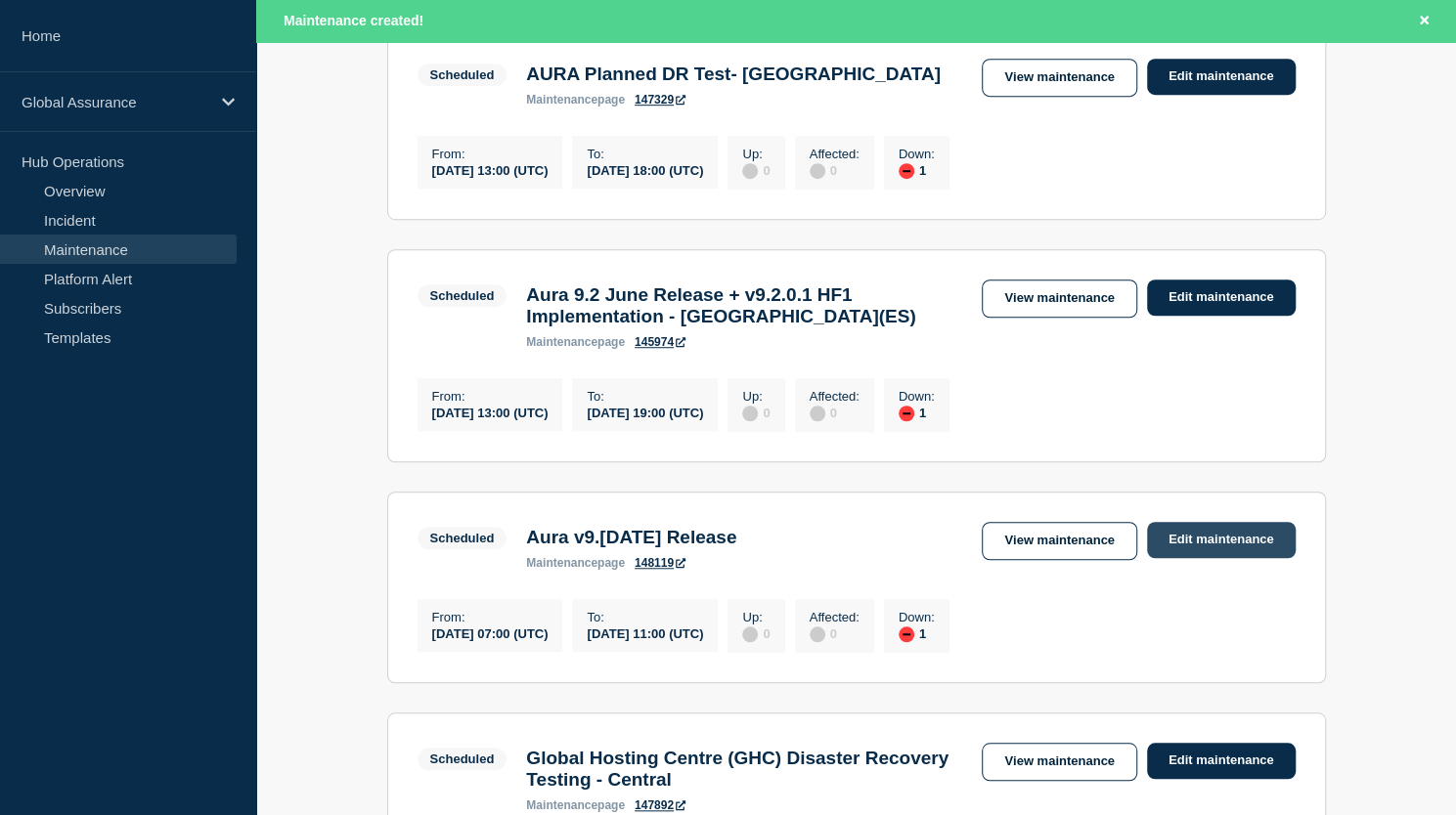
click at [1188, 554] on link "Edit maintenance" at bounding box center [1221, 539] width 148 height 37
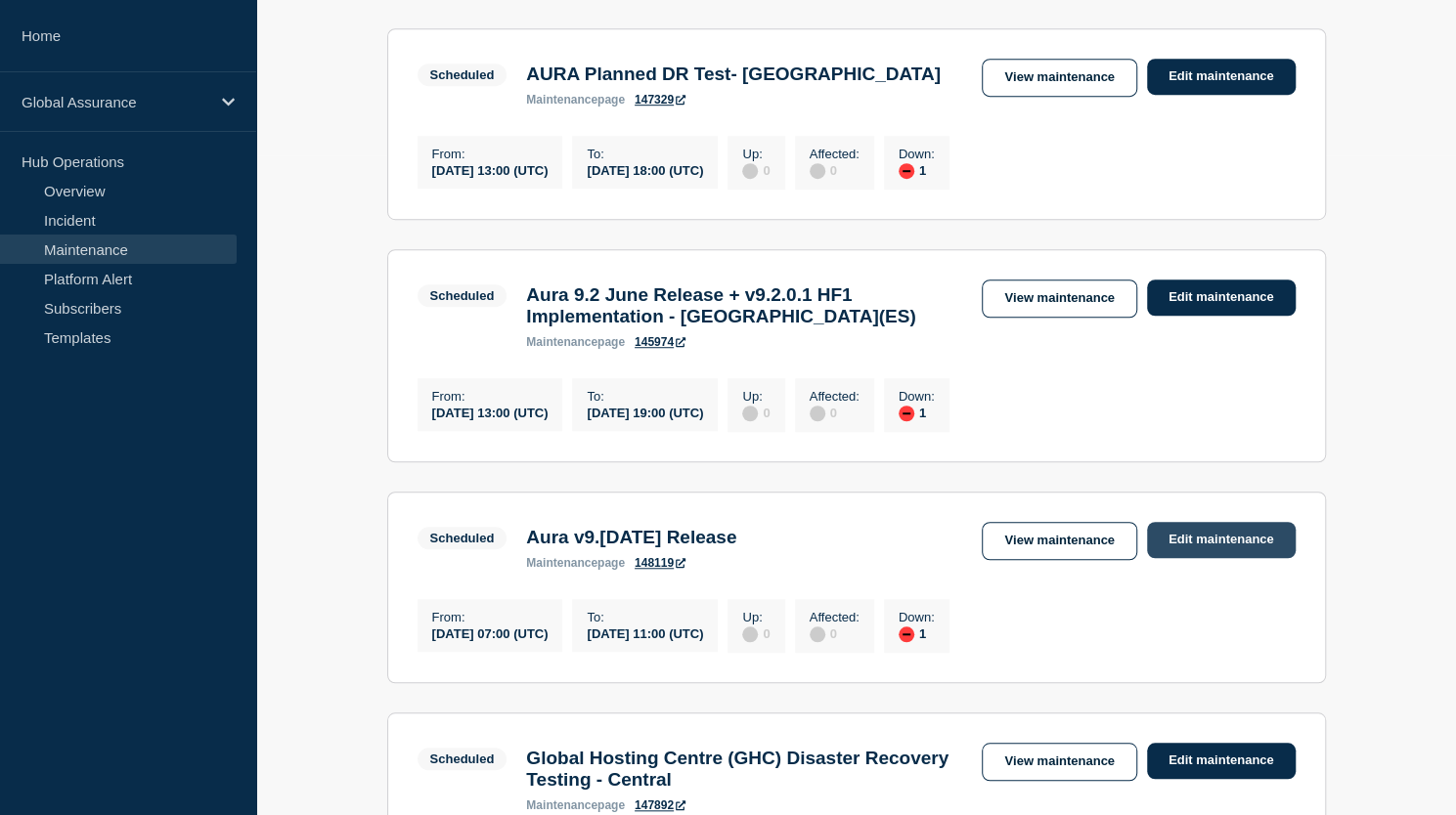
scroll to position [617, 0]
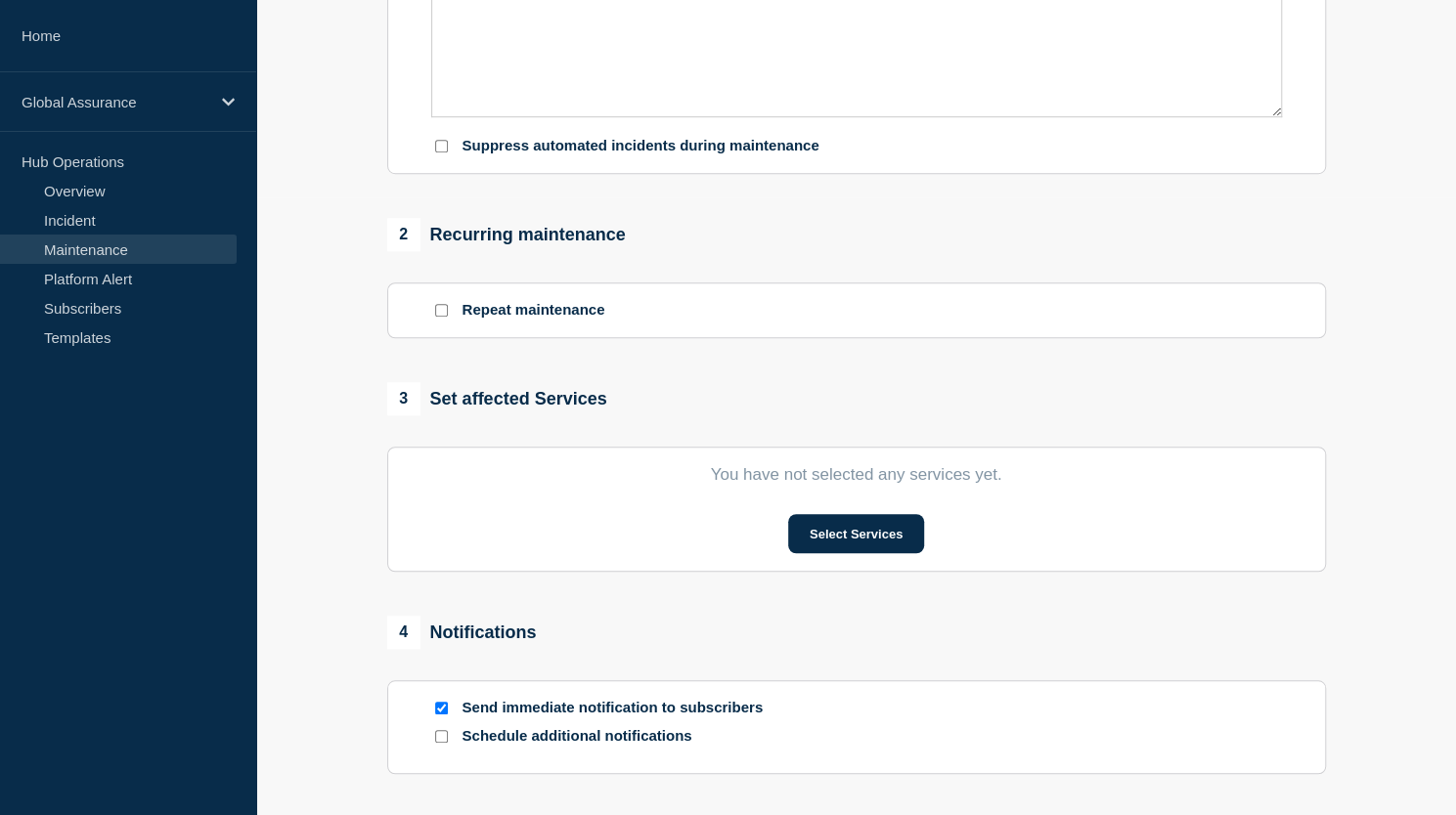
type input "Aura v9.[DATE] Release"
type input "[DATE]"
type input "07:00"
type input "[DATE]"
type input "11:00"
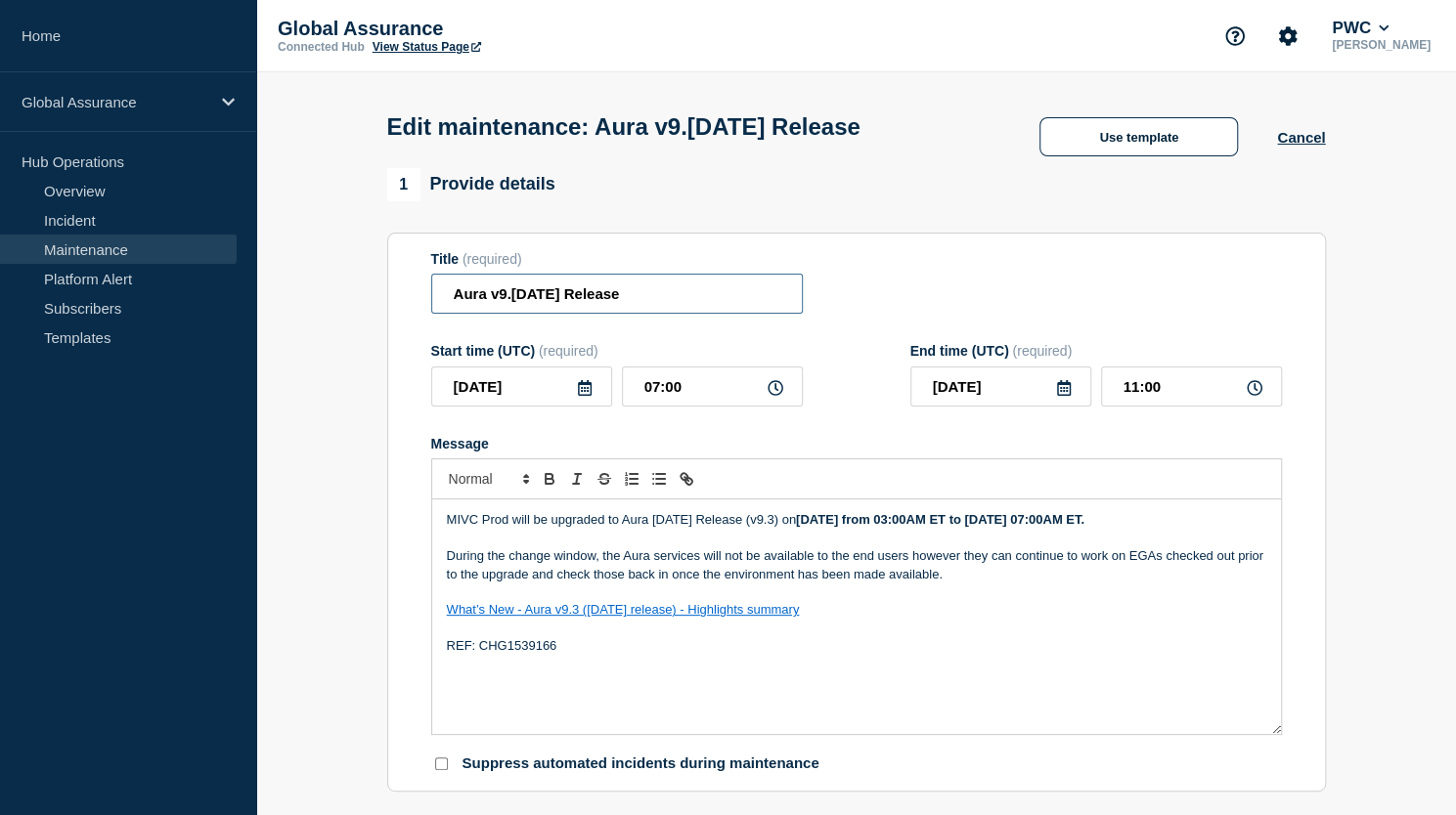
click at [709, 314] on input "Aura v9.[DATE] Release" at bounding box center [616, 293] width 371 height 41
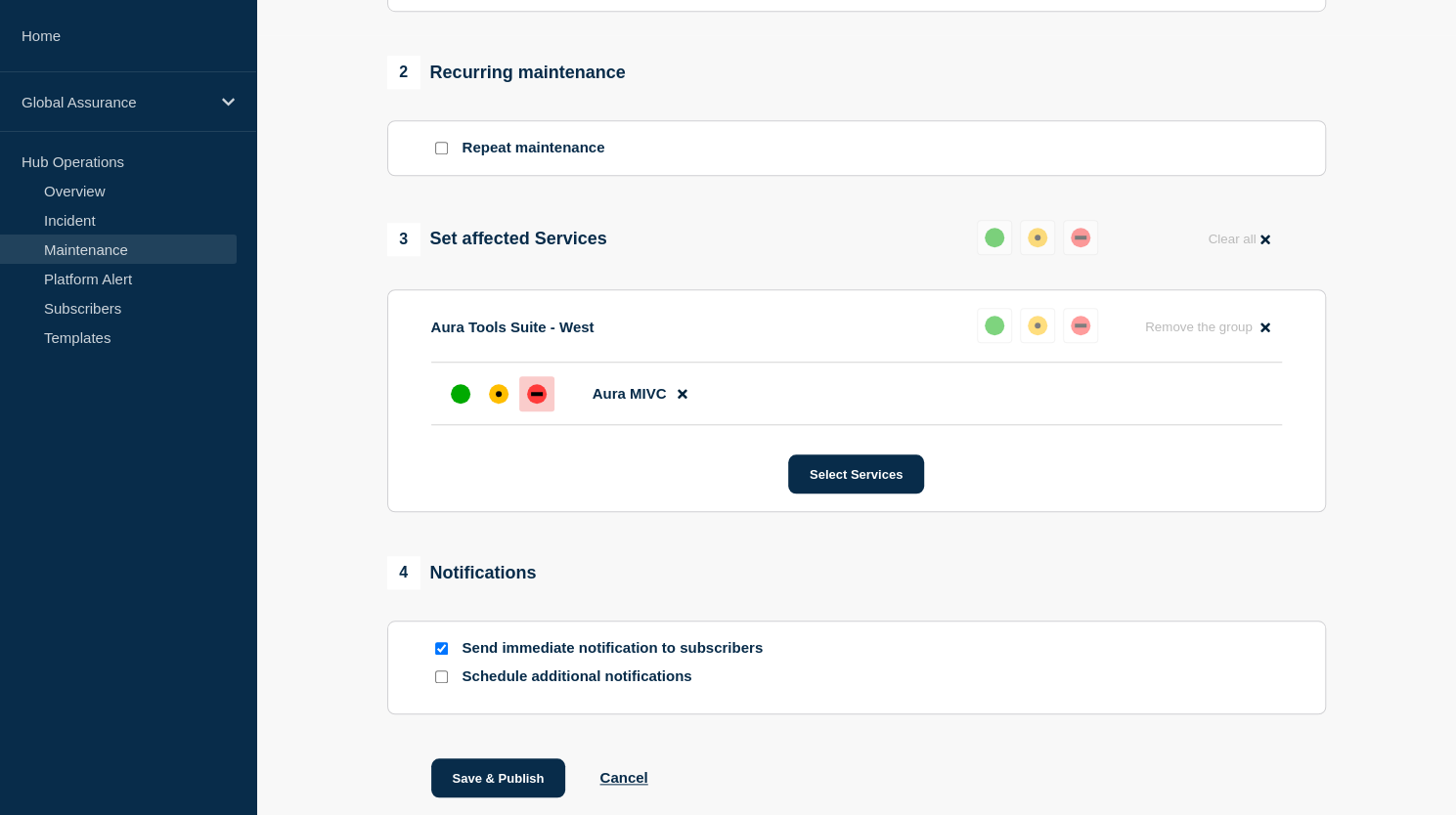
scroll to position [927, 0]
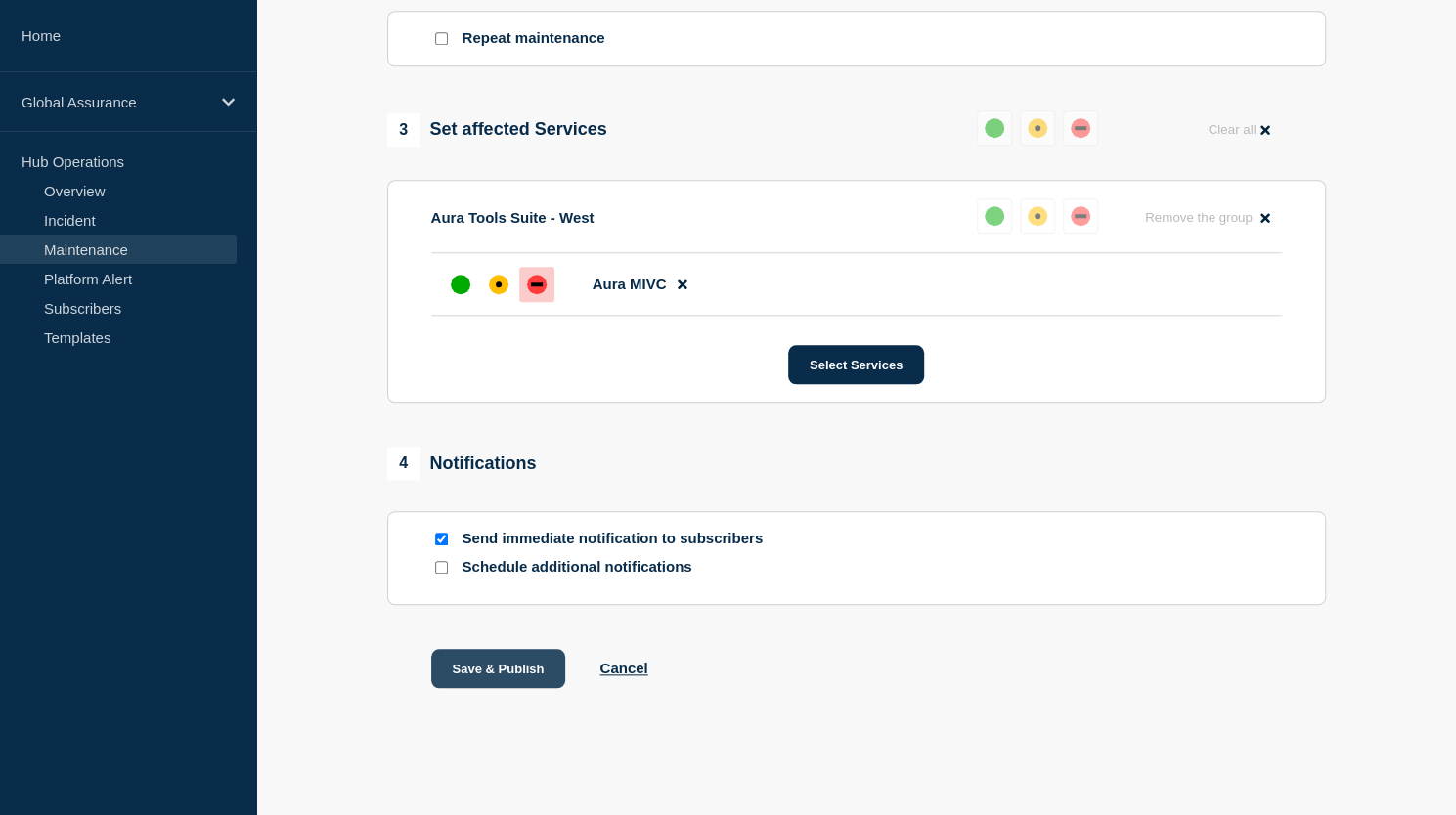
type input "Aura v9.[DATE] Release - MIVC"
click at [481, 672] on button "Save & Publish" at bounding box center [498, 669] width 135 height 40
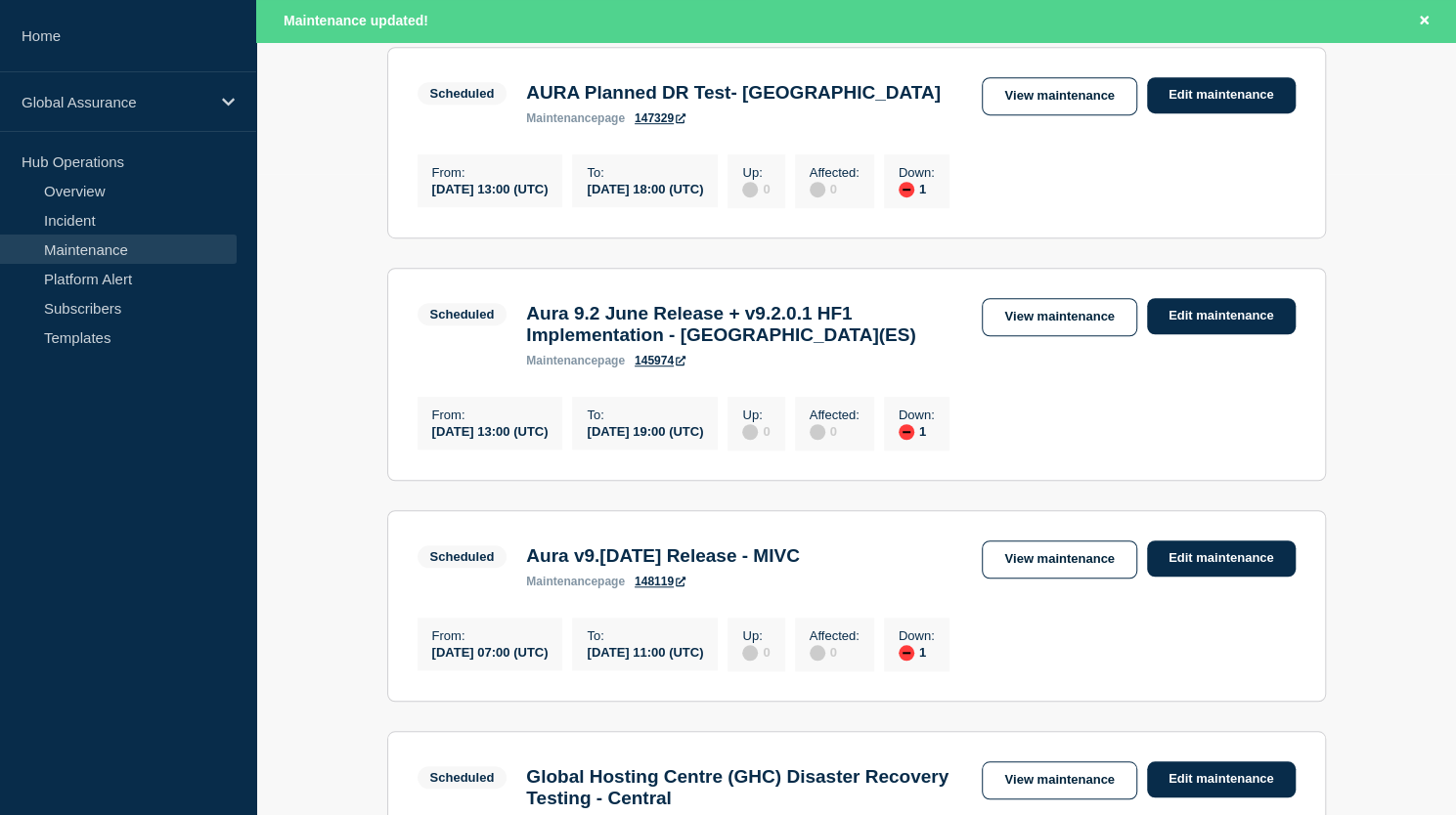
scroll to position [642, 0]
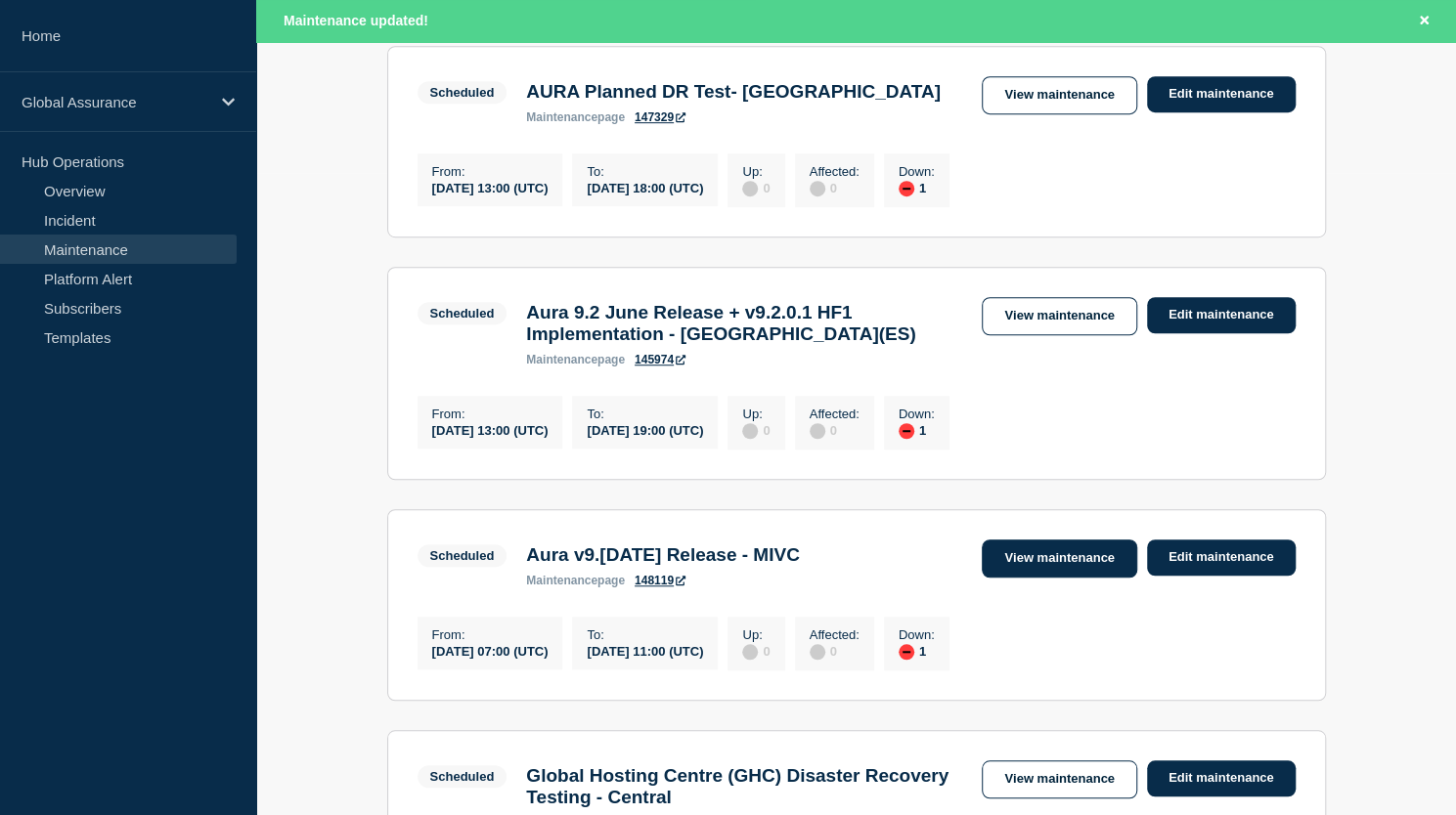
click at [1070, 578] on link "View maintenance" at bounding box center [1059, 558] width 154 height 39
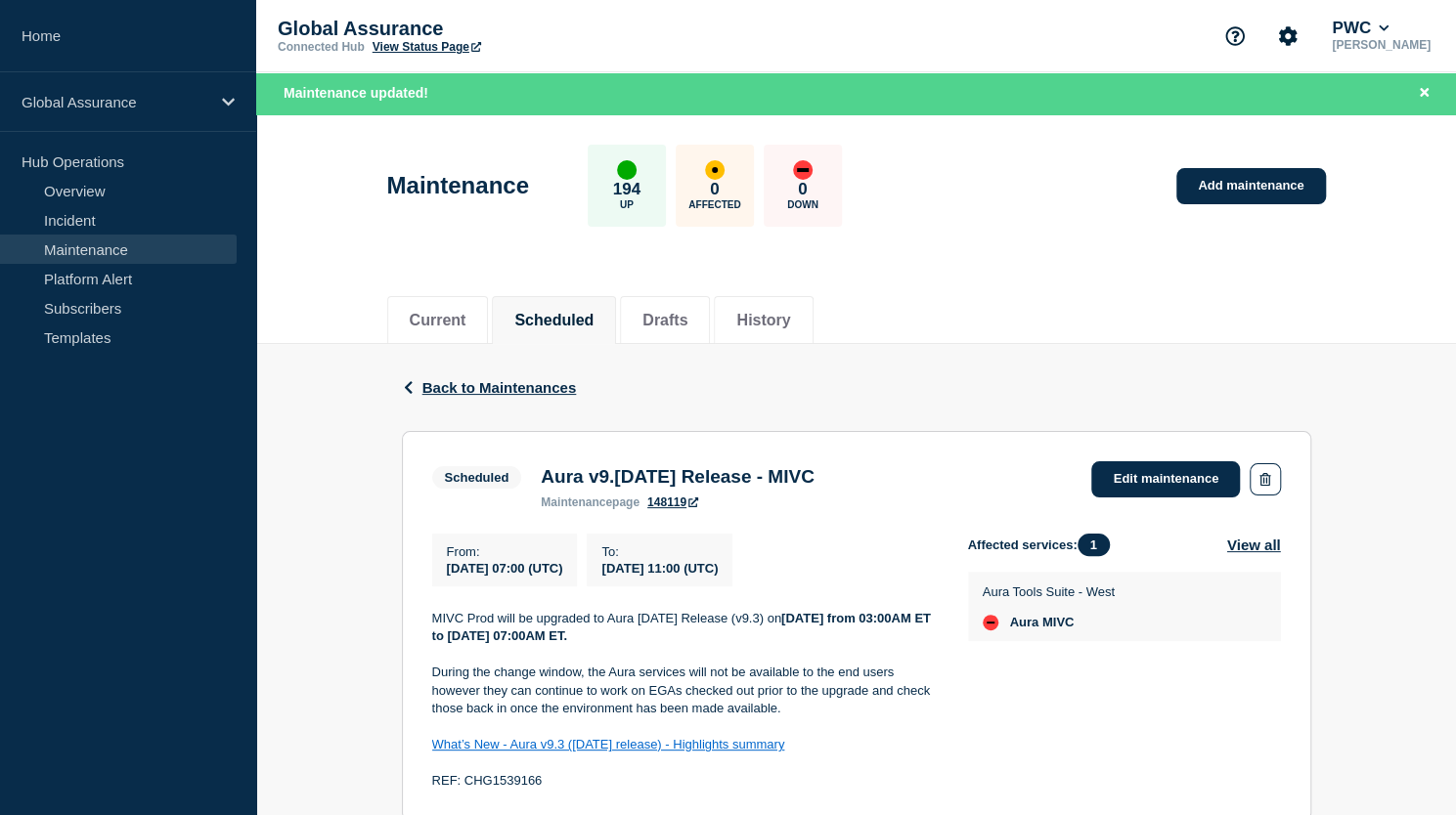
click at [433, 43] on link "View Status Page" at bounding box center [427, 47] width 109 height 14
